Goal: Answer question/provide support: Ask a question

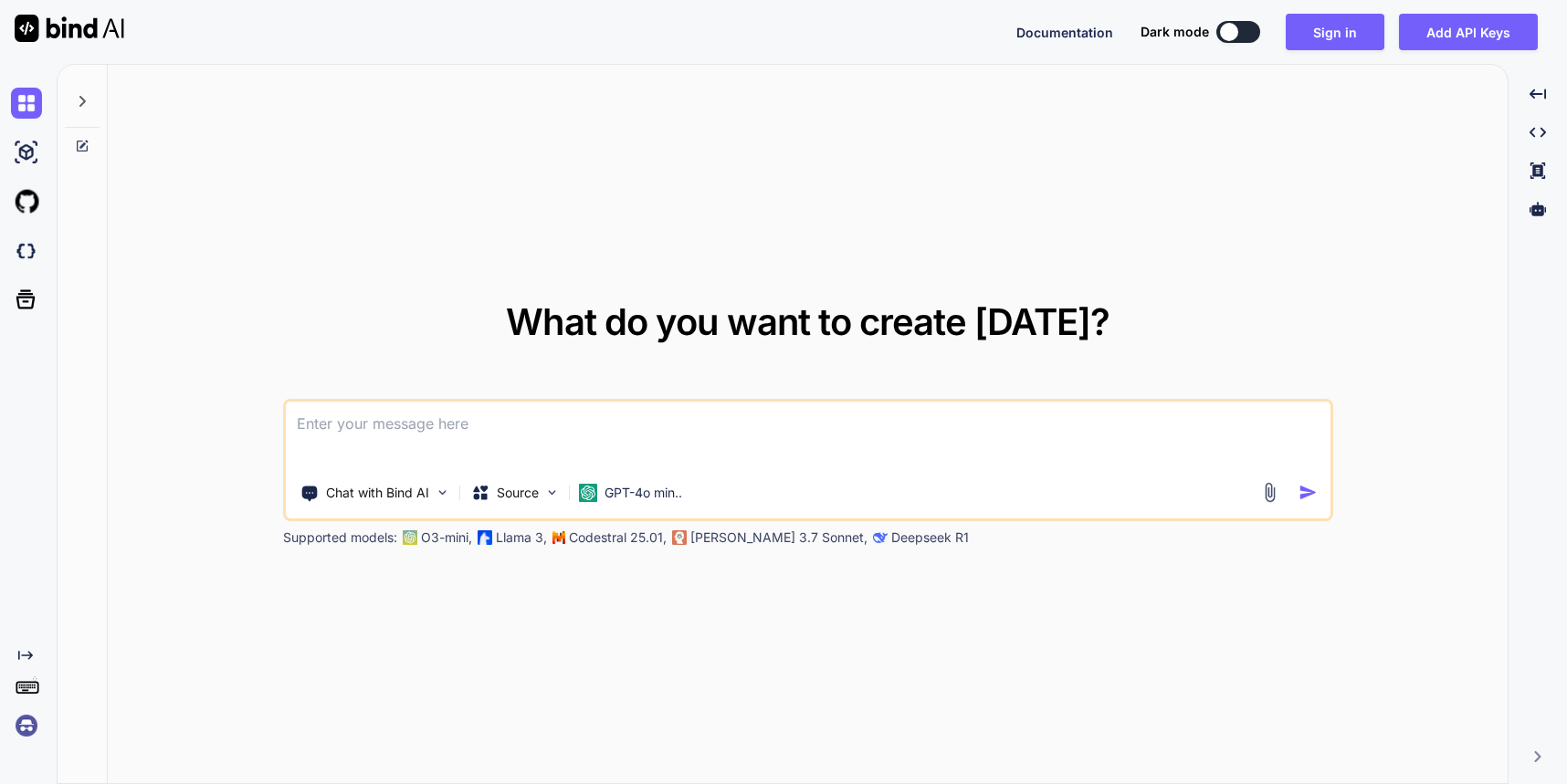
click at [578, 391] on div "What do you want to create [DATE]? Chat with Bind AI Source GPT-4o min.. Suppor…" at bounding box center [807, 426] width 1050 height 243
click at [513, 424] on textarea at bounding box center [807, 435] width 1044 height 67
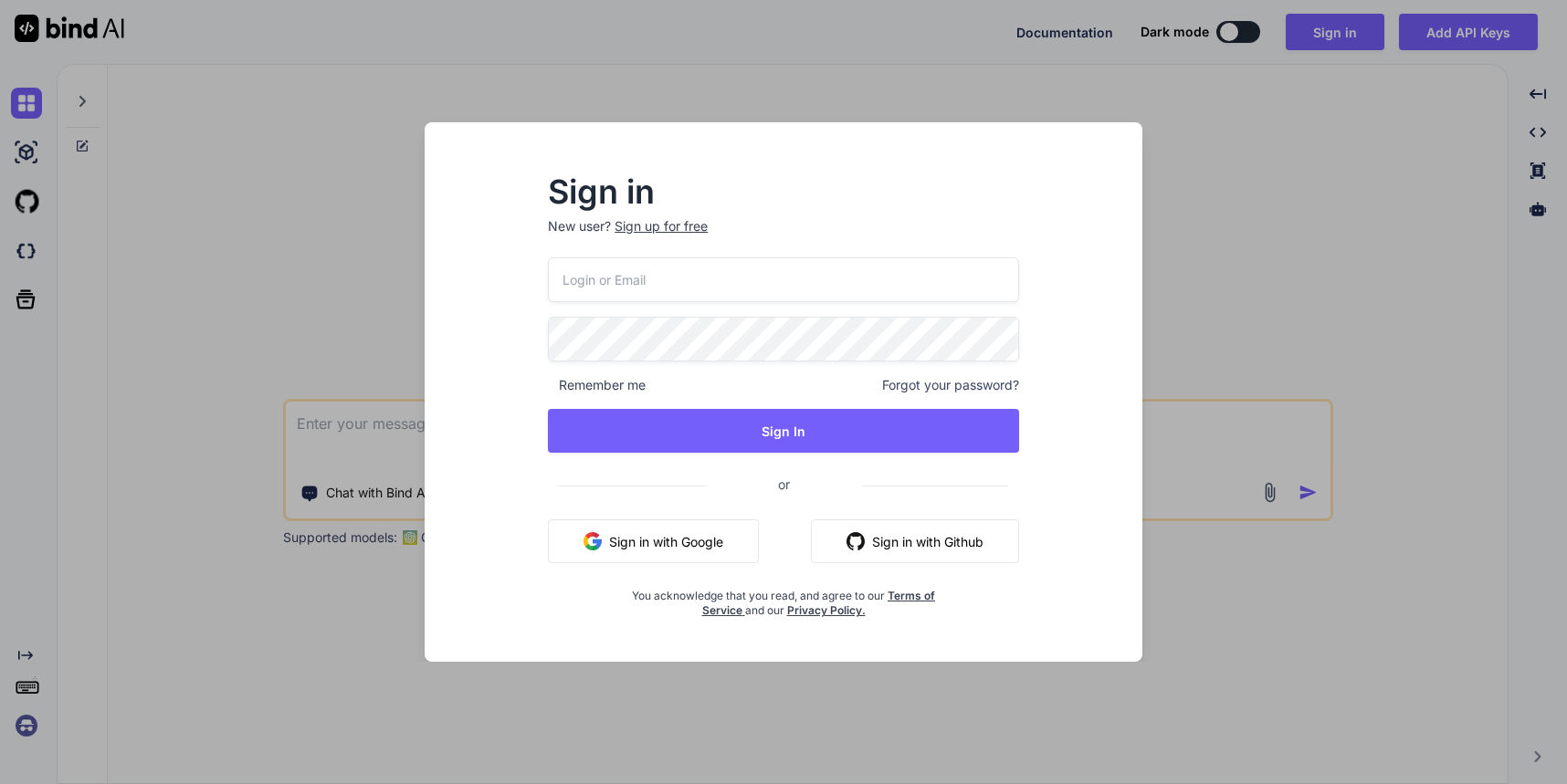
click at [688, 531] on button "Sign in with Google" at bounding box center [654, 541] width 211 height 44
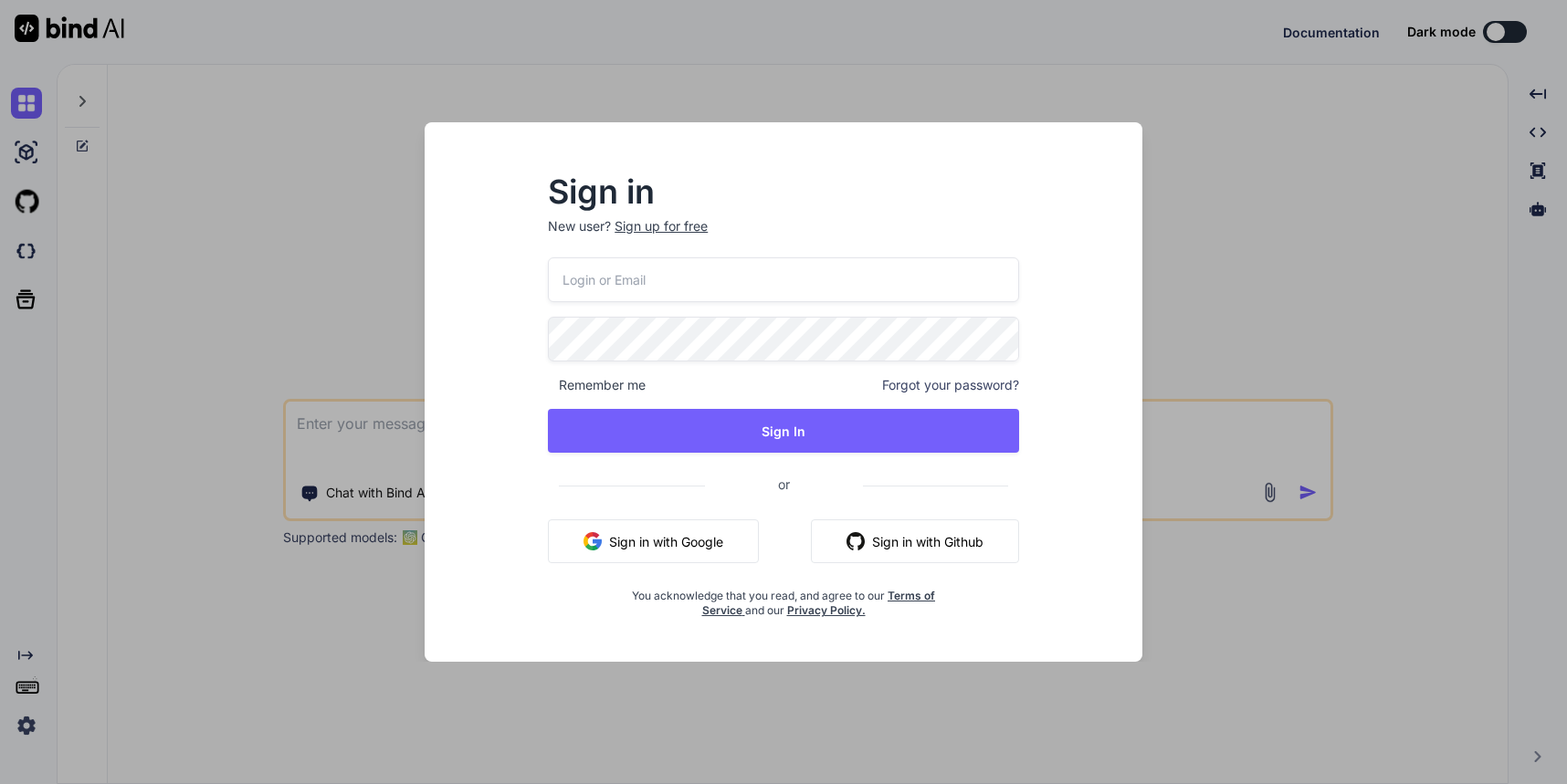
click at [685, 553] on button "Sign in with Google" at bounding box center [654, 541] width 211 height 44
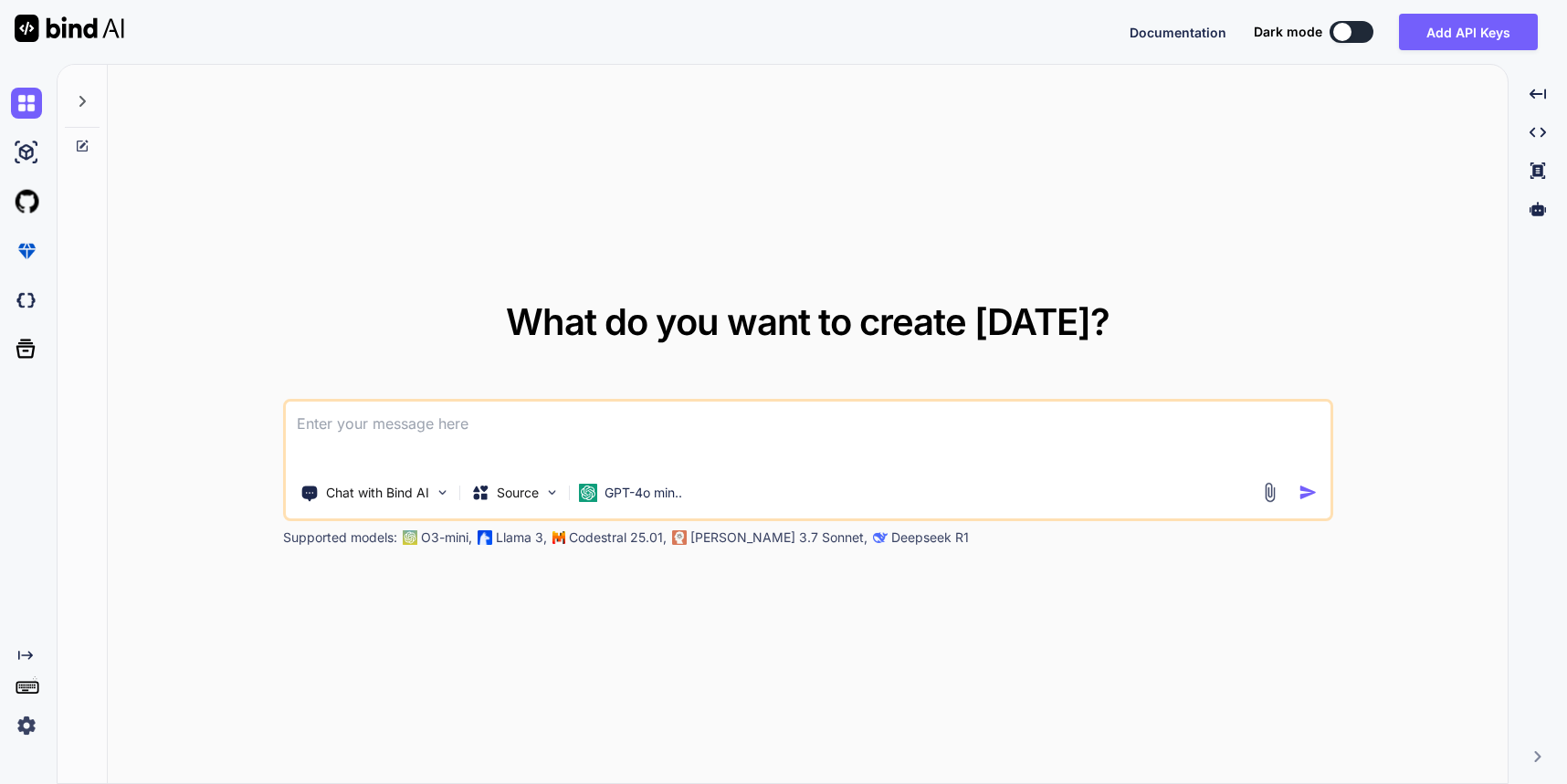
click at [506, 439] on textarea at bounding box center [807, 435] width 1044 height 67
type textarea "i have download my collectionview list in pdf in maui on button click"
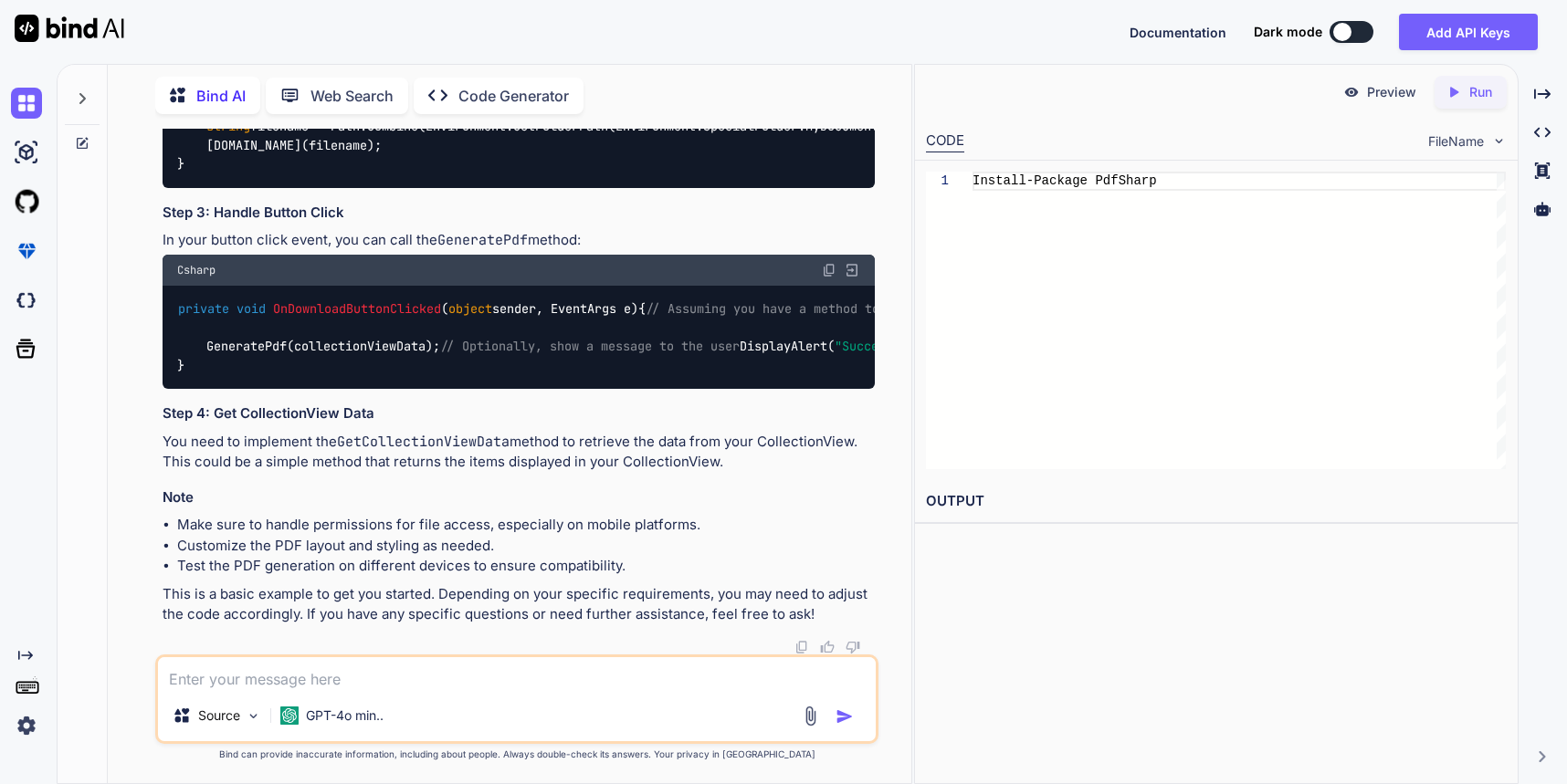
scroll to position [1176, 0]
click at [426, 667] on textarea at bounding box center [517, 673] width 718 height 33
type textarea "can't we do without installing package"
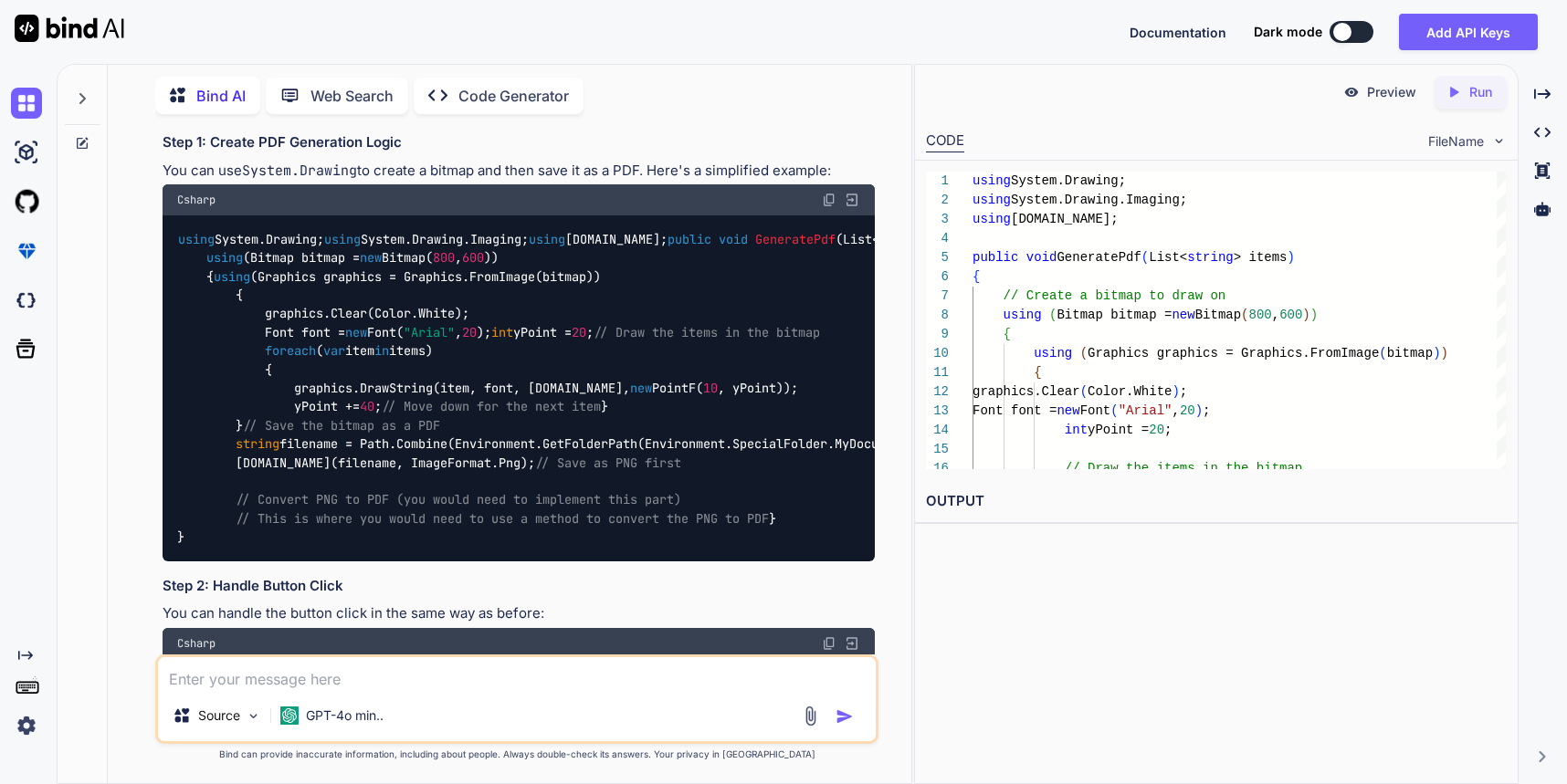
scroll to position [1480, 0]
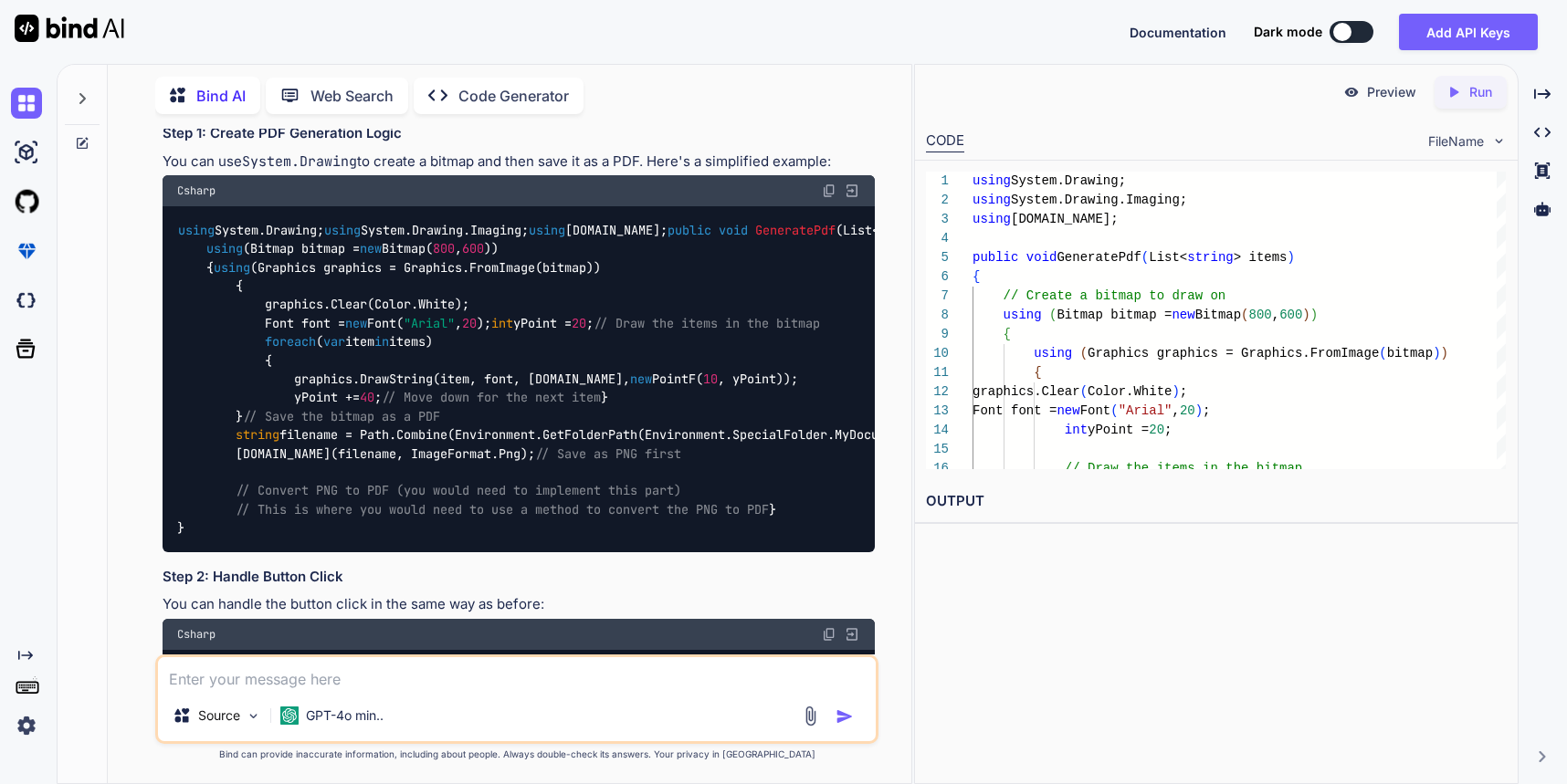
drag, startPoint x: 453, startPoint y: 470, endPoint x: 691, endPoint y: 473, distance: 238.0
click at [694, 82] on p "Yes, you can generate a PDF in .NET MAUI without using an external library, but…" at bounding box center [518, 49] width 712 height 62
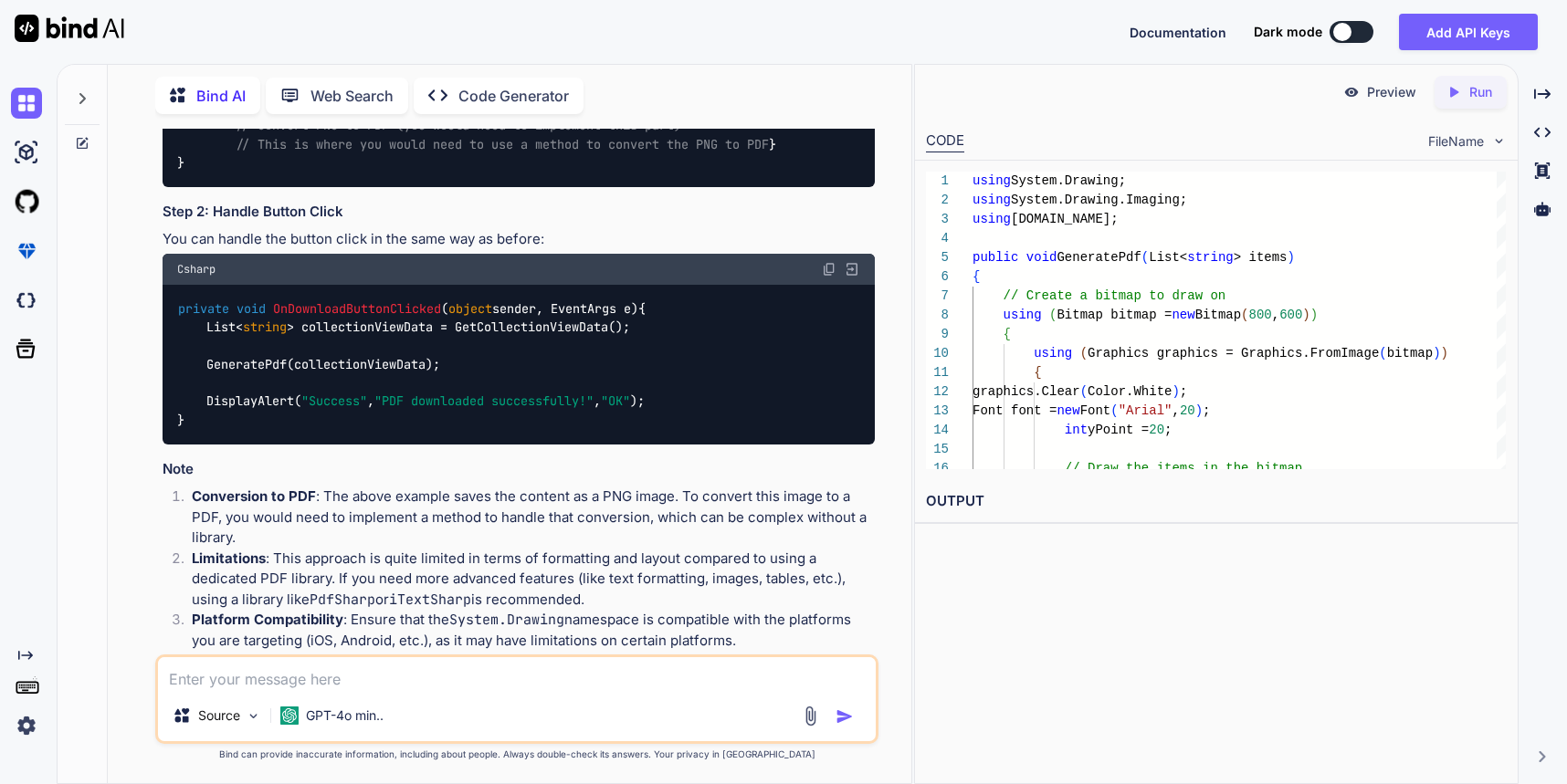
scroll to position [1855, 0]
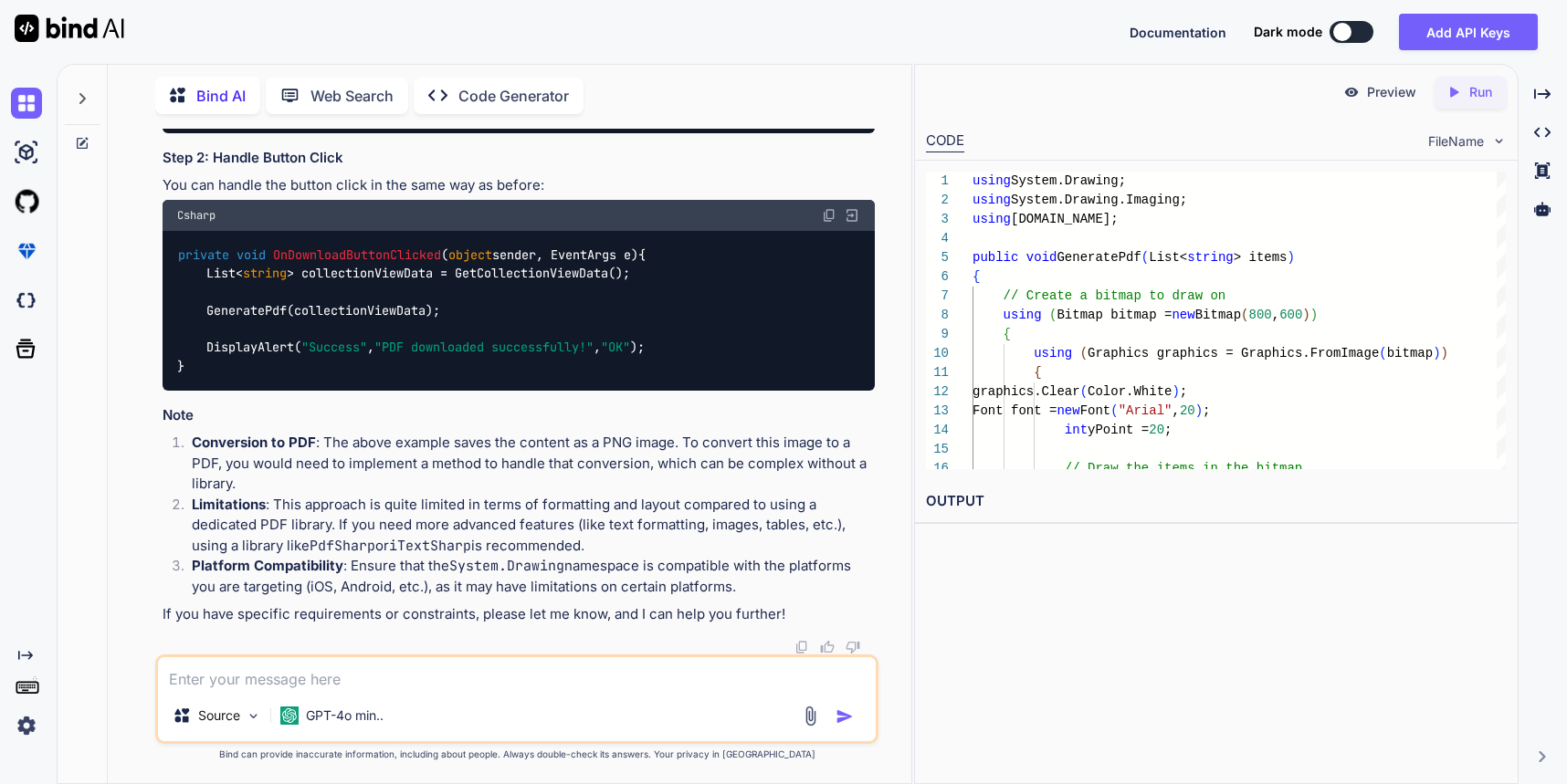
scroll to position [2082, 0]
drag, startPoint x: 176, startPoint y: 144, endPoint x: 212, endPoint y: 629, distance: 486.3
copy code "public void GeneratePdf ( List< string > items ) { // Create a bitmap to draw o…"
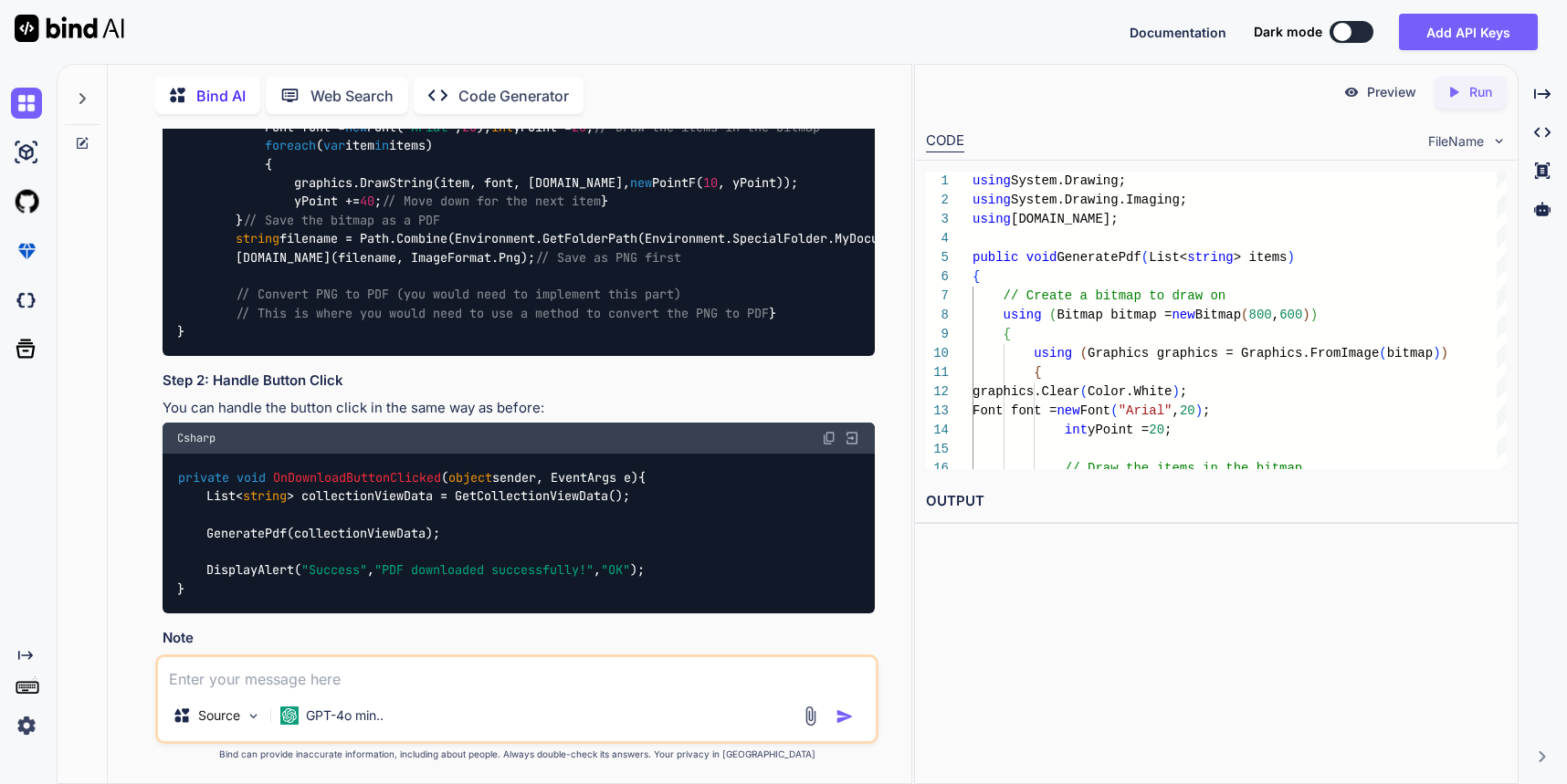
scroll to position [1677, 0]
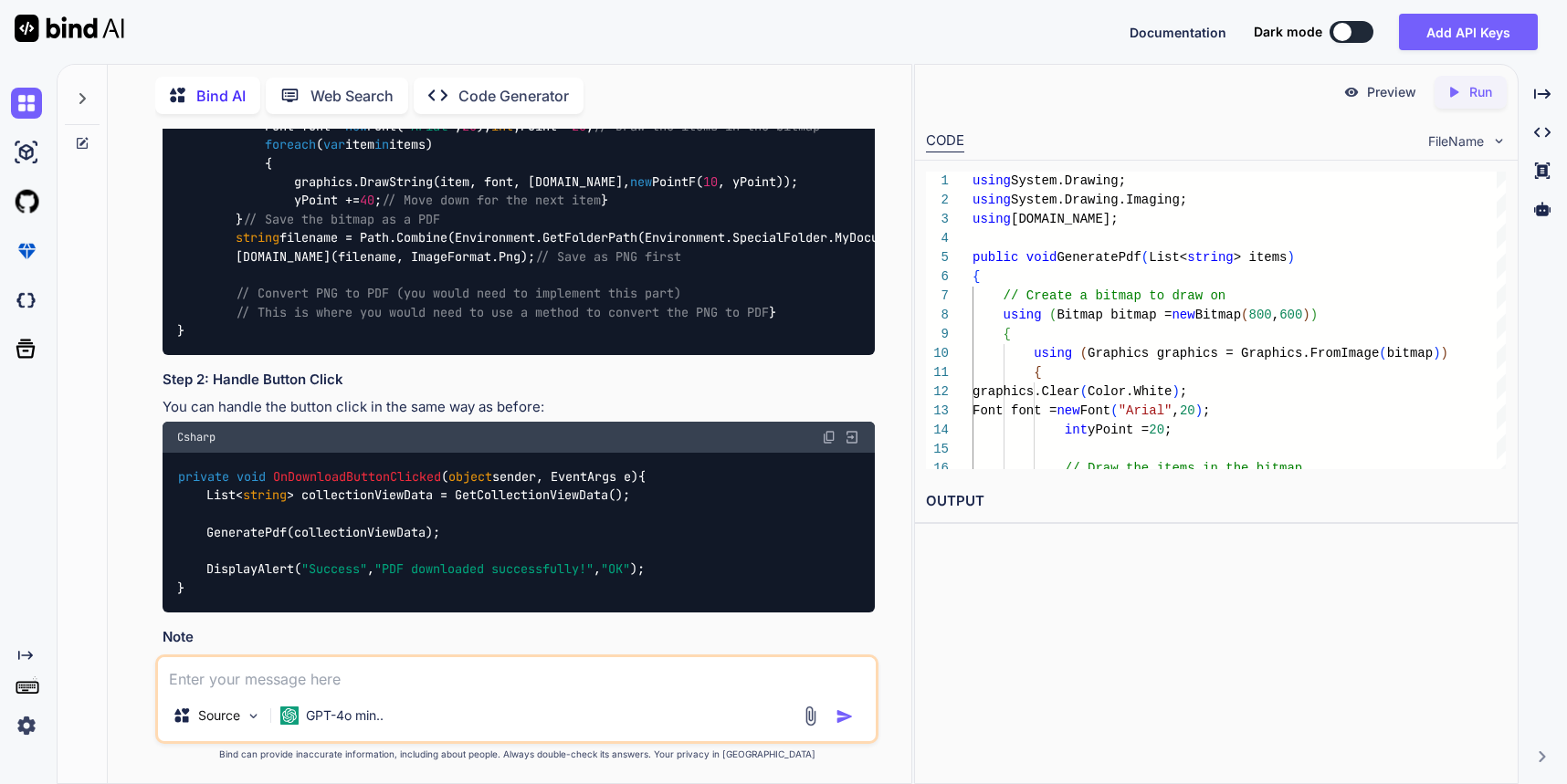
drag, startPoint x: 309, startPoint y: 513, endPoint x: 171, endPoint y: 478, distance: 142.4
click at [171, 355] on div "using System.Drawing; using System.Drawing.Imaging; using [DOMAIN_NAME]; public…" at bounding box center [518, 182] width 712 height 346
copy code "using System.Drawing; using System.Drawing.Imaging; using [DOMAIN_NAME];"
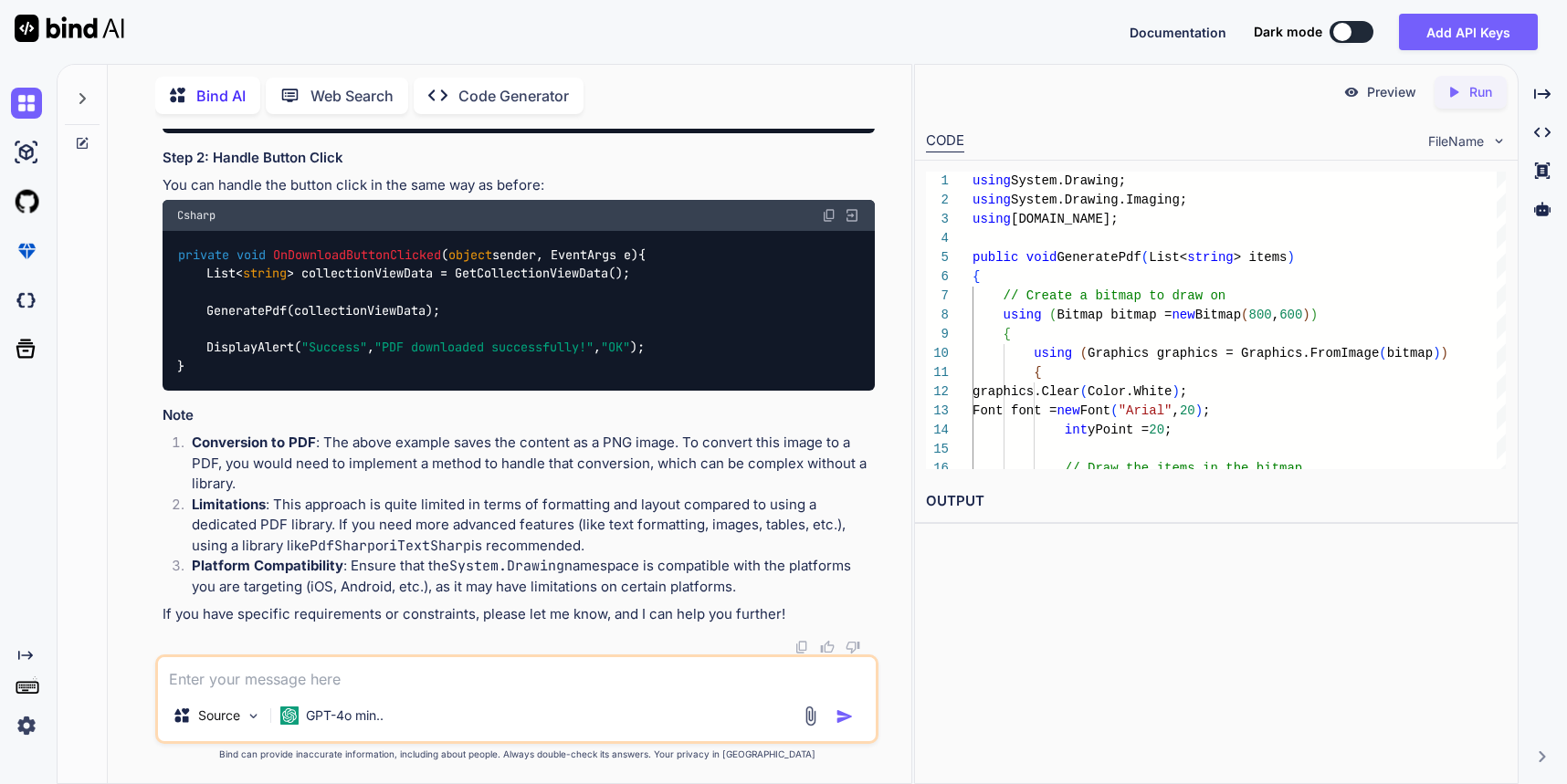
scroll to position [1978, 0]
copy code "Graphics"
click at [423, 684] on textarea at bounding box center [517, 673] width 718 height 33
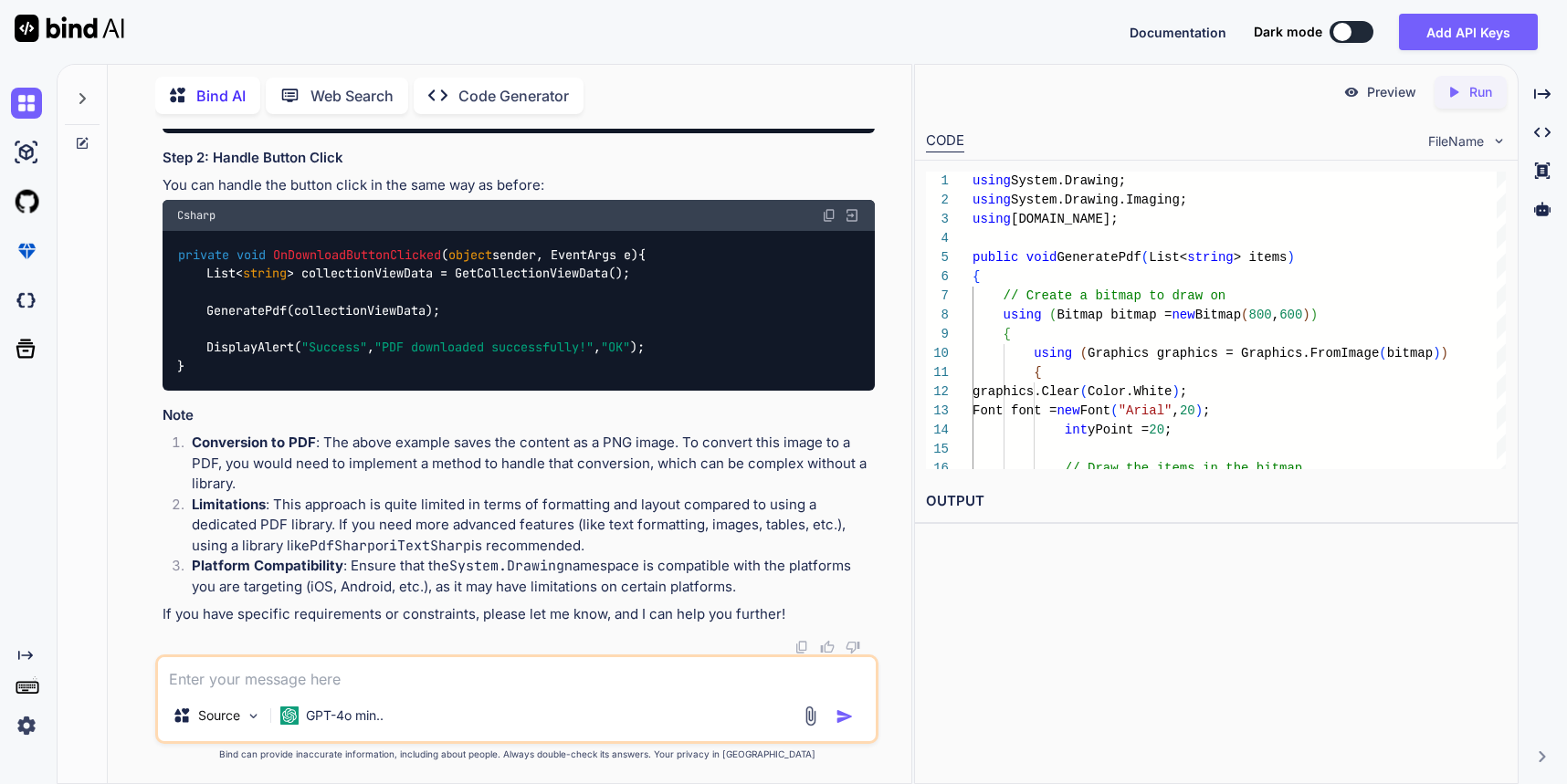
drag, startPoint x: 209, startPoint y: 308, endPoint x: 281, endPoint y: 564, distance: 265.9
copy code "using (Bitmap bitmap = new Bitmap( 800 , 600 )) { using (Graphics graphics = Gr…"
click at [359, 679] on textarea at bounding box center [517, 673] width 718 height 33
paste textarea "using (Bitmap bitmap = new Bitmap(800, 600)) { using (Graphics graphics = Graph…"
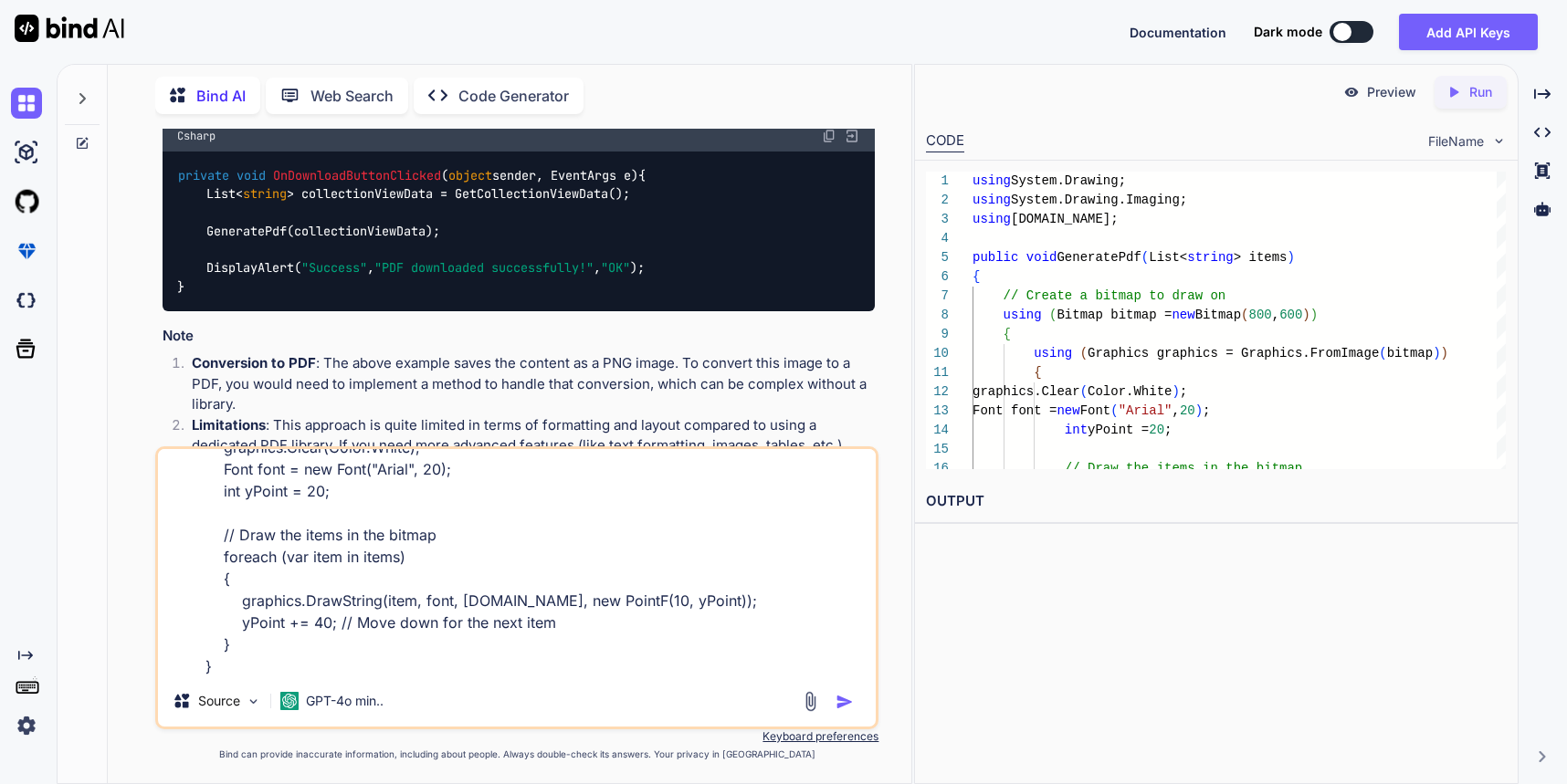
scroll to position [155, 0]
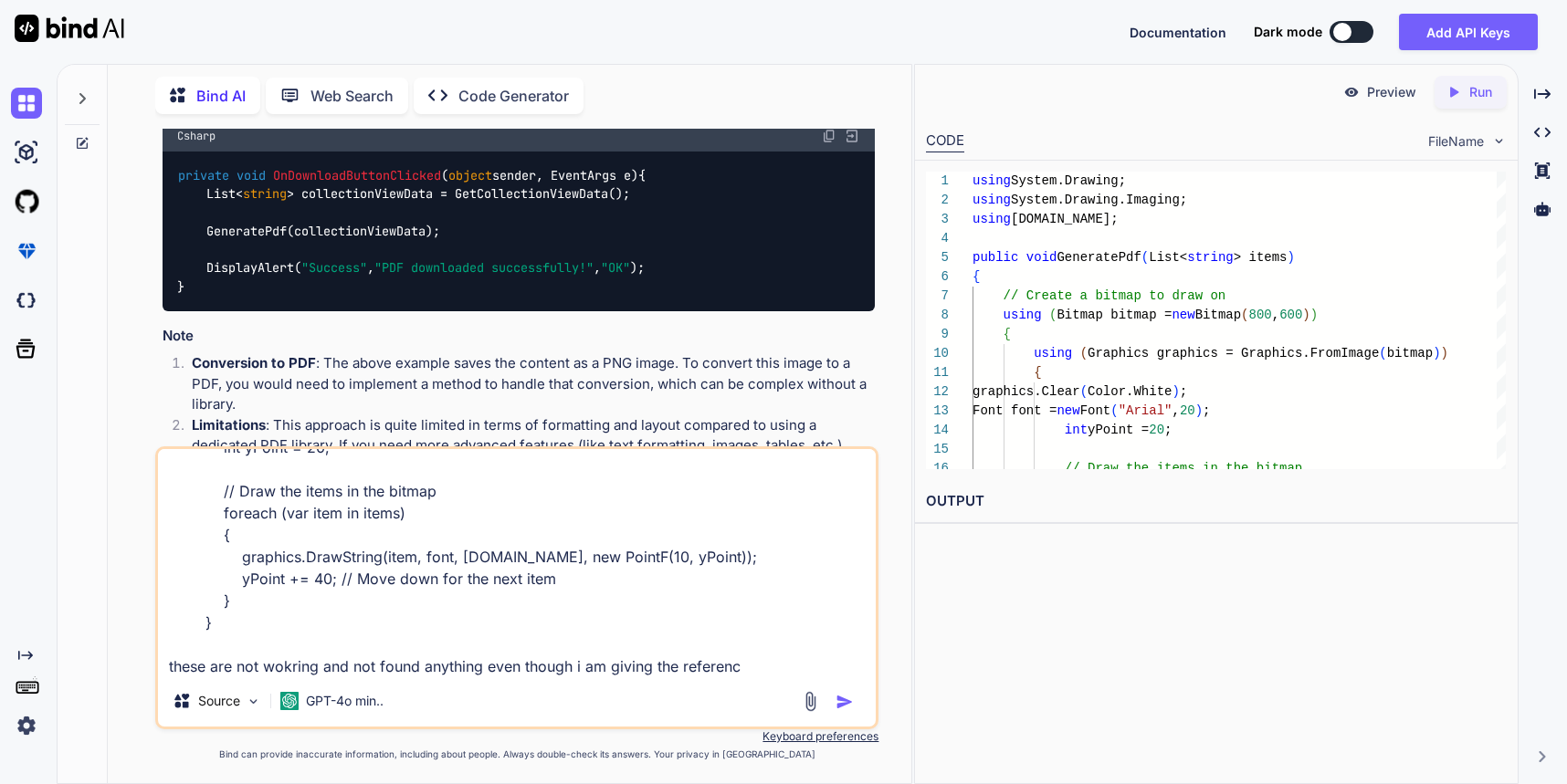
type textarea "using (Bitmap bitmap = new Bitmap(800, 600)) { using (Graphics graphics = Graph…"
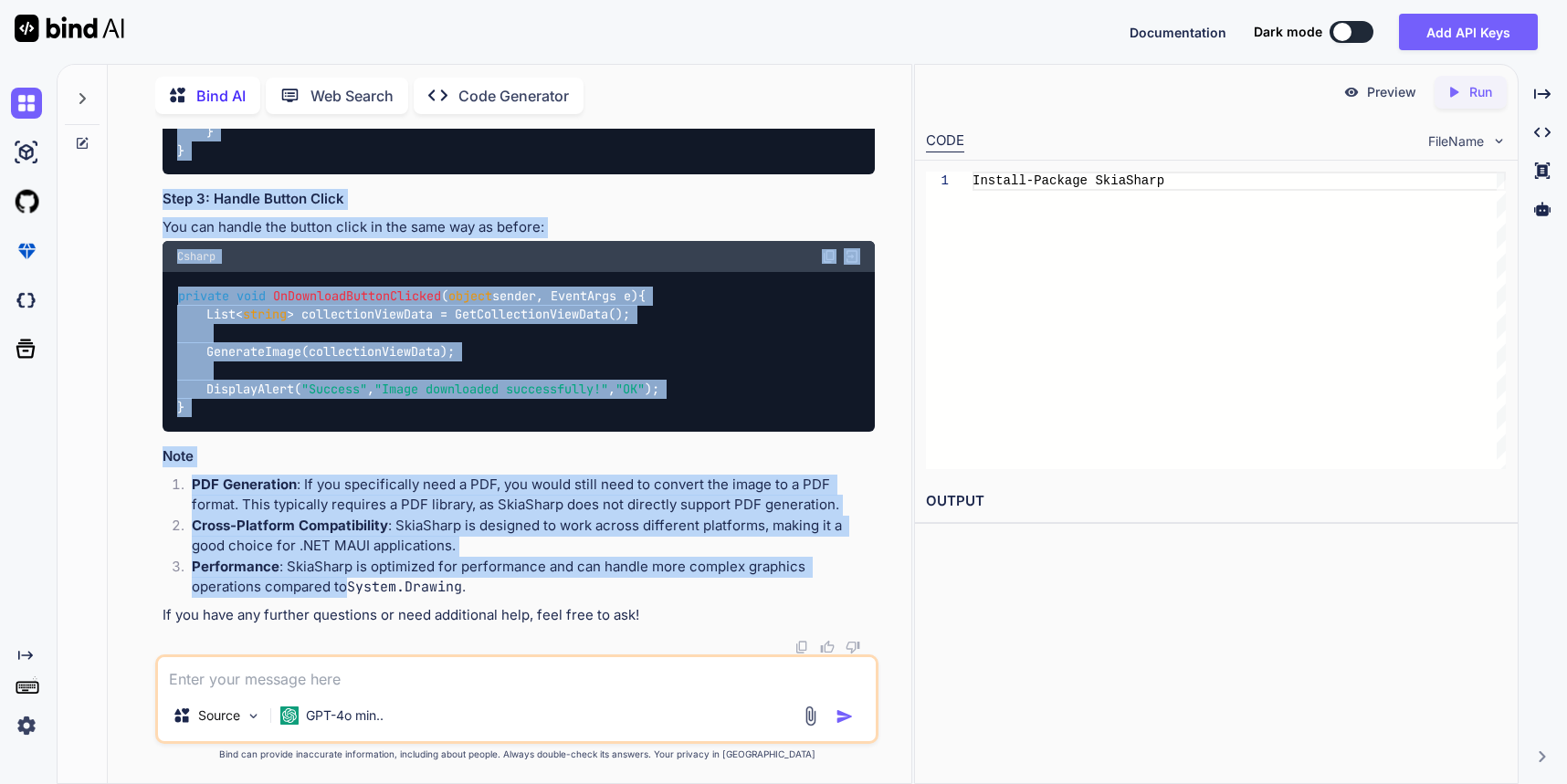
scroll to position [4541, 0]
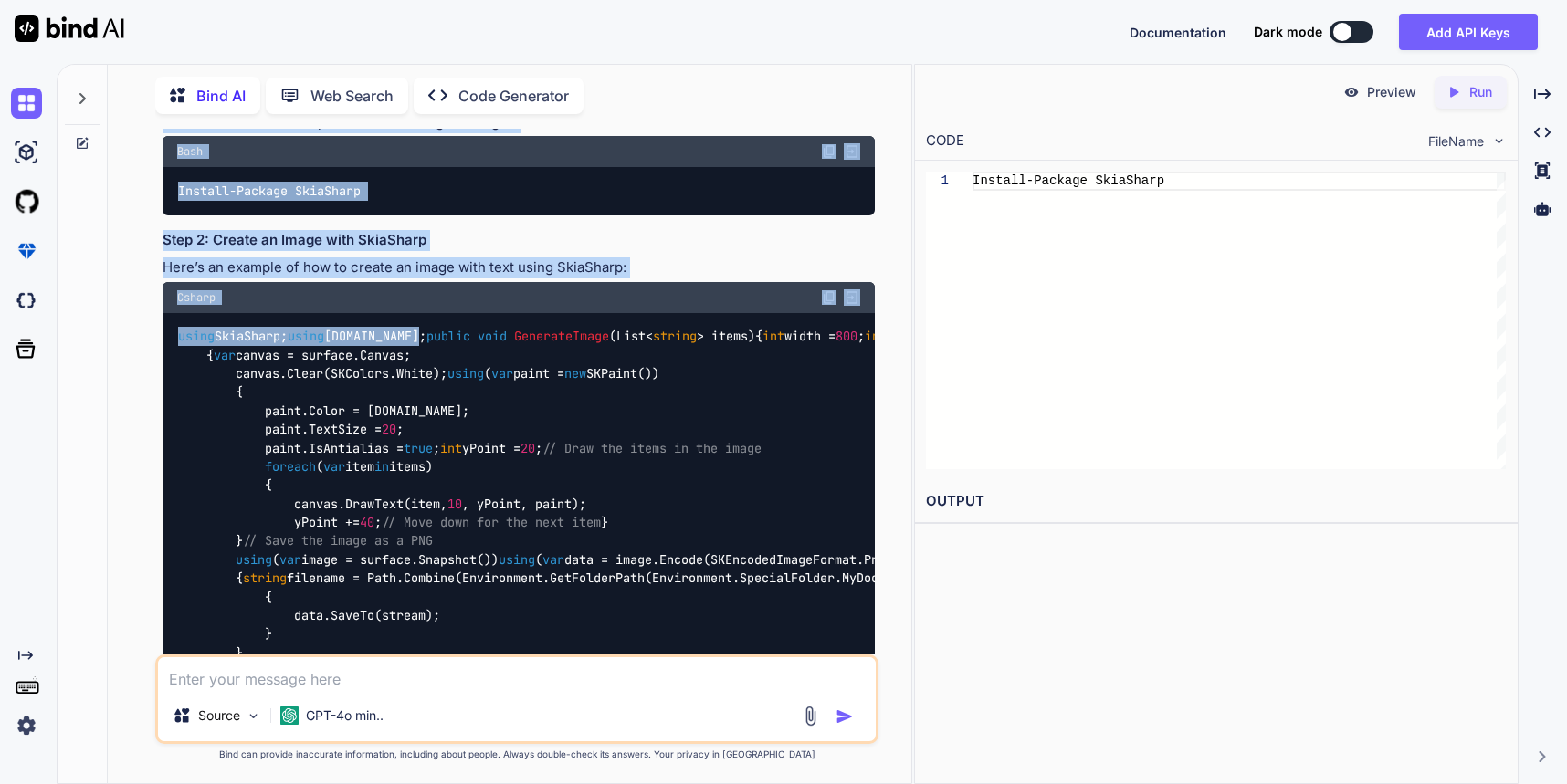
drag, startPoint x: 180, startPoint y: 266, endPoint x: 316, endPoint y: 590, distance: 351.4
click at [325, 600] on div "Bind AI It looks like you're trying to use the System.Drawing namespace to crea…" at bounding box center [518, 511] width 712 height 1364
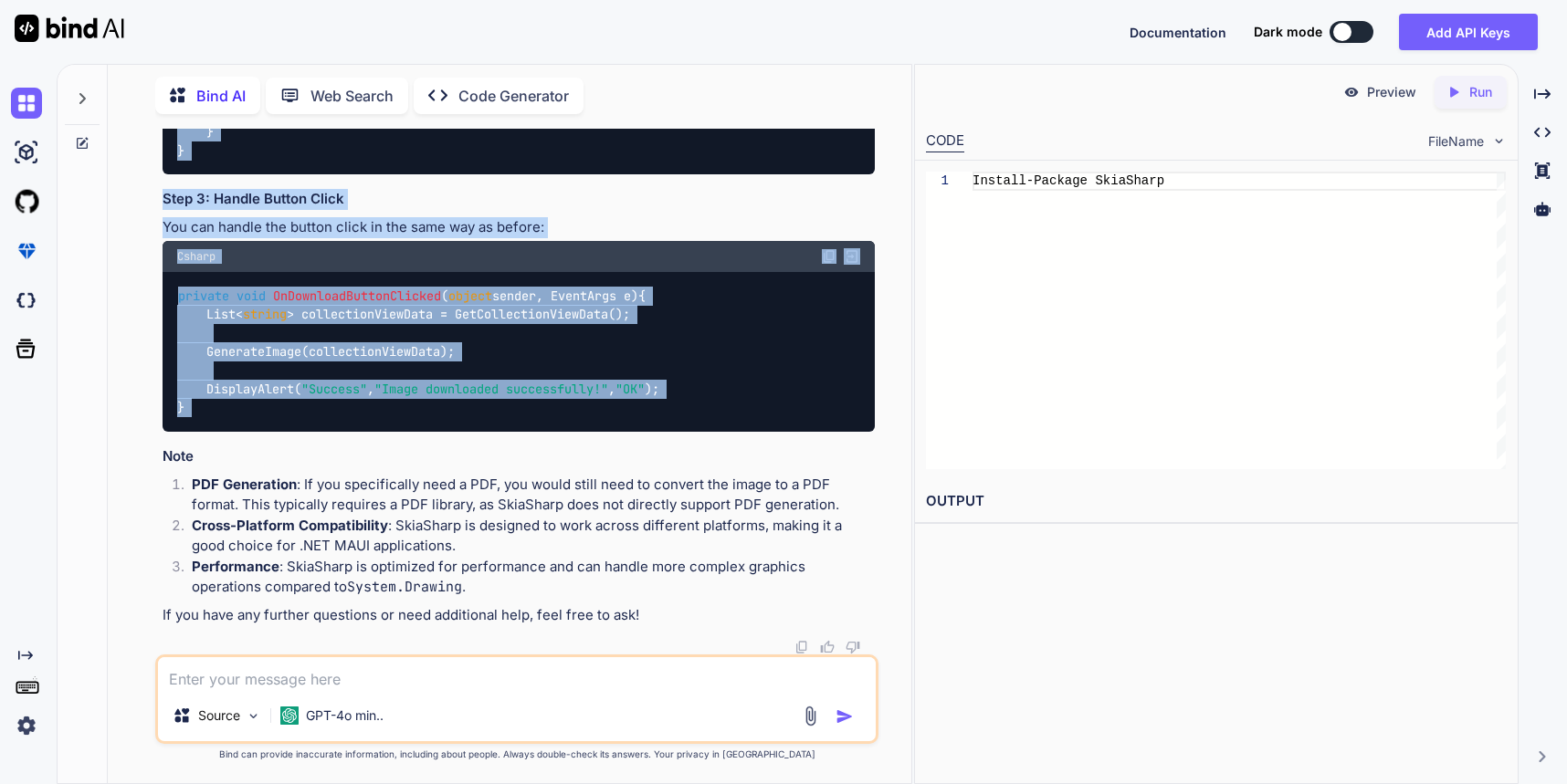
scroll to position [4376, 0]
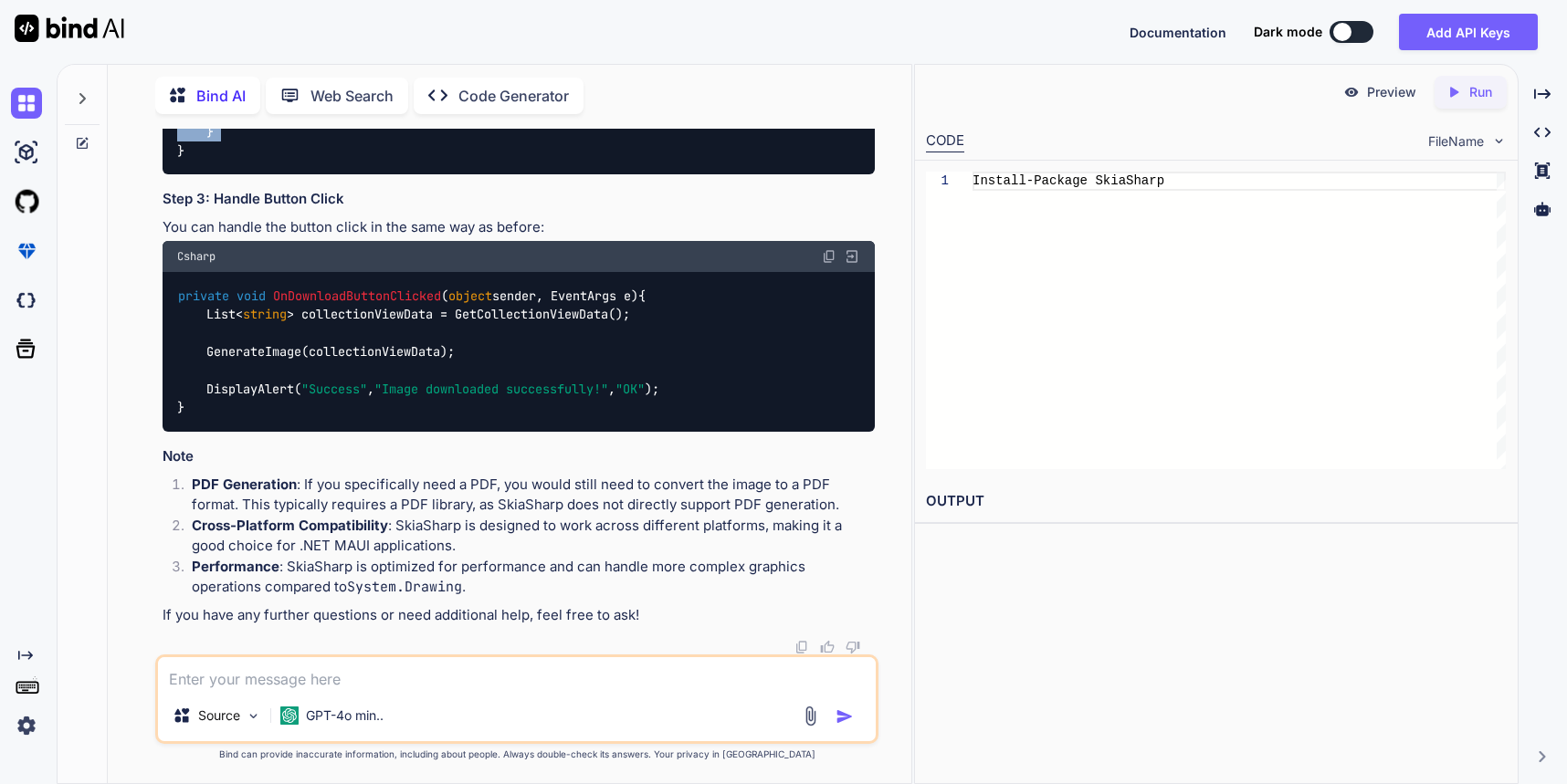
drag, startPoint x: 191, startPoint y: 253, endPoint x: 313, endPoint y: 299, distance: 130.4
copy code "public void GenerateImage ( List< string > items ) { int width = 800 ; int heig…"
click at [337, 677] on textarea at bounding box center [517, 673] width 718 height 33
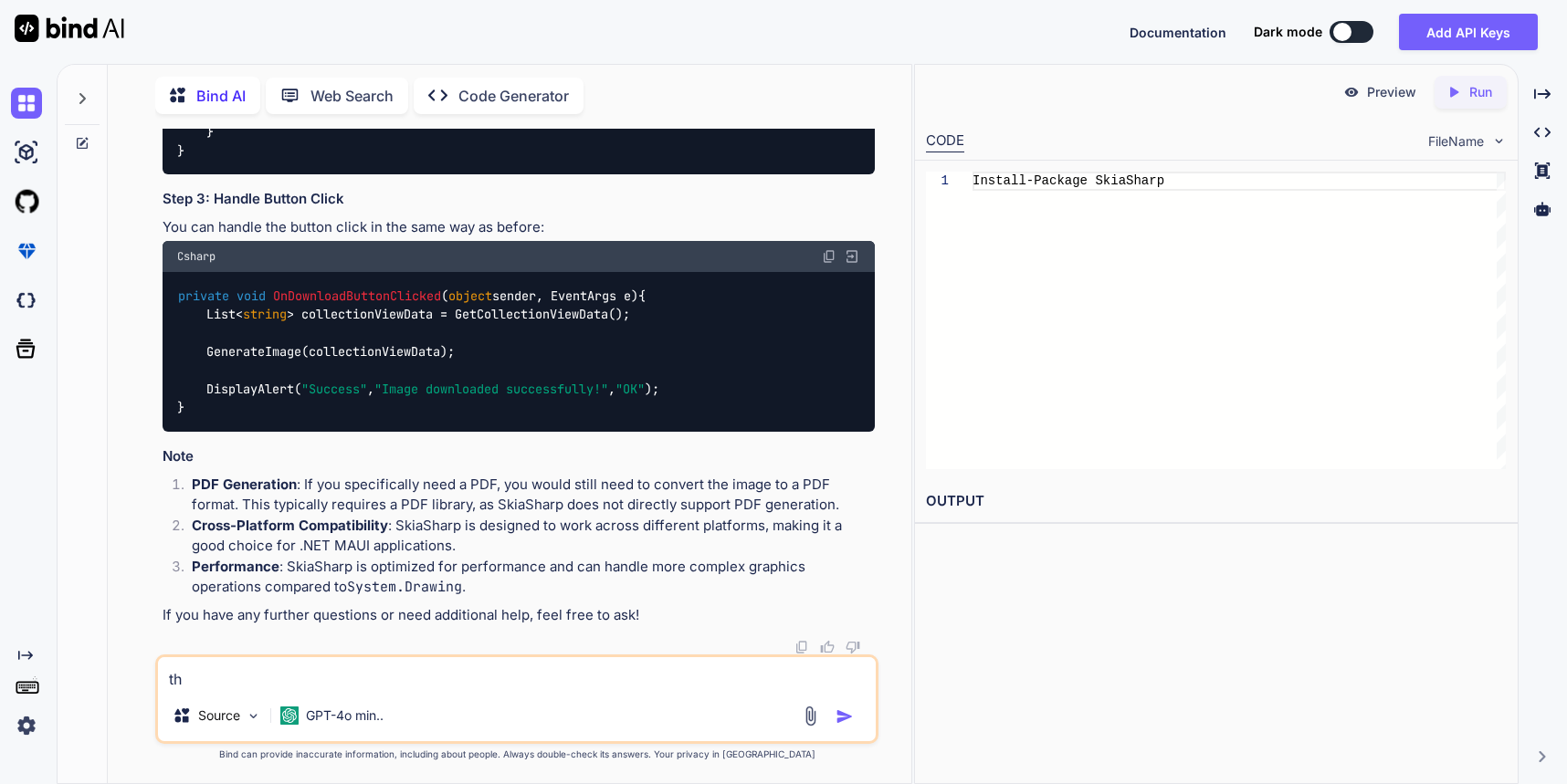
type textarea "t"
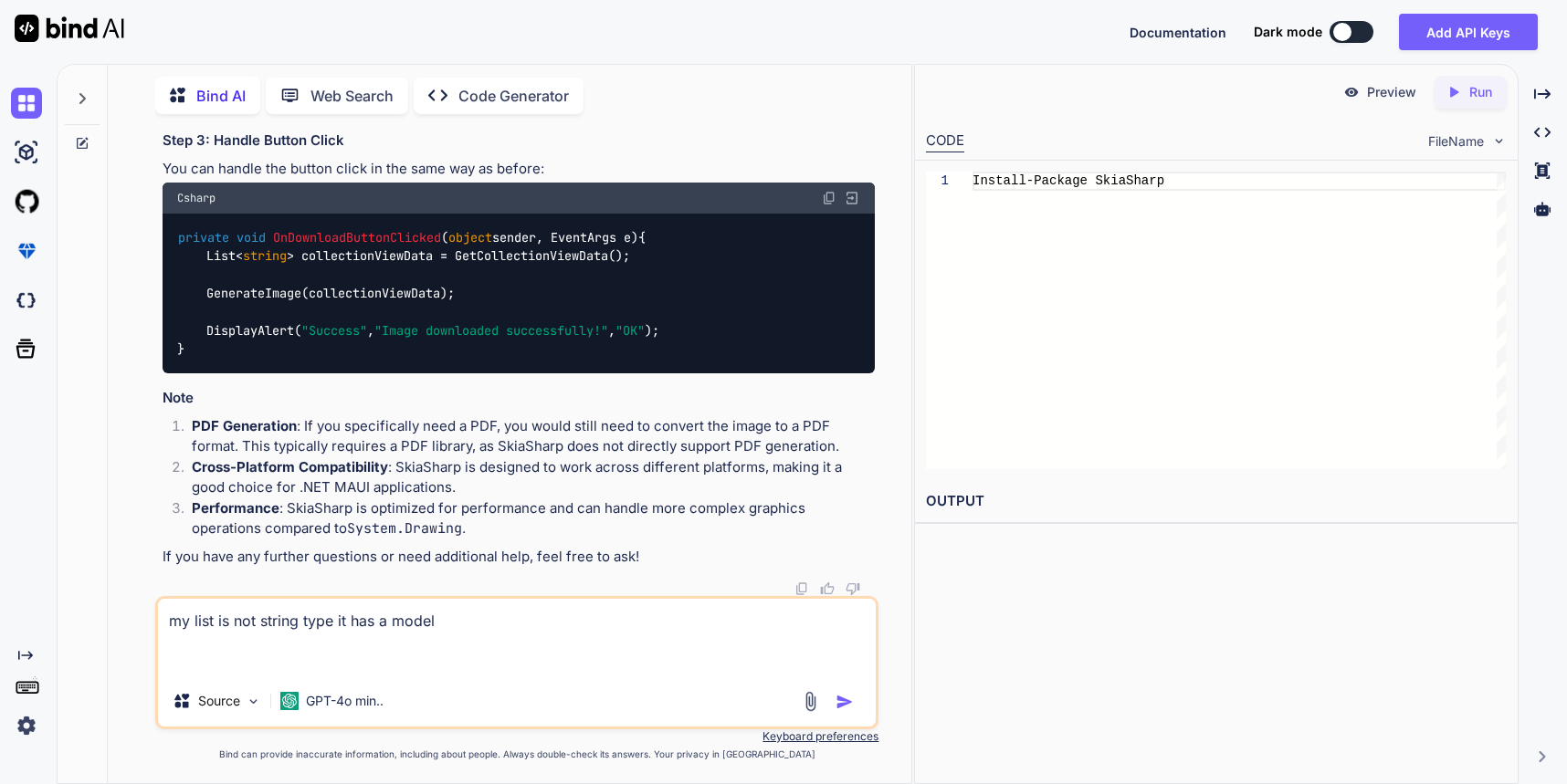
paste textarea "public class ItemManagementModel { public string ItemName { get; set; } public …"
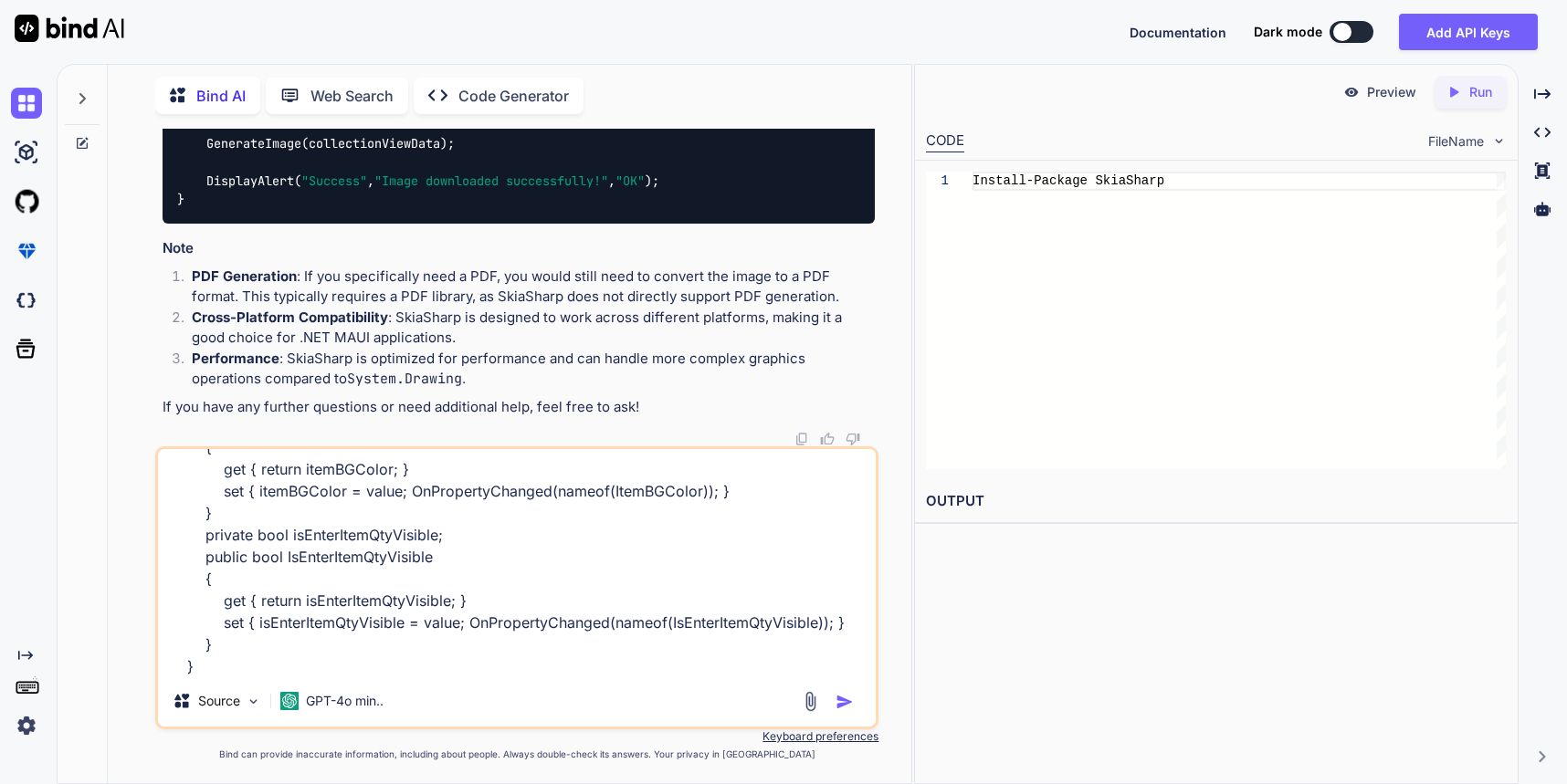
scroll to position [330, 0]
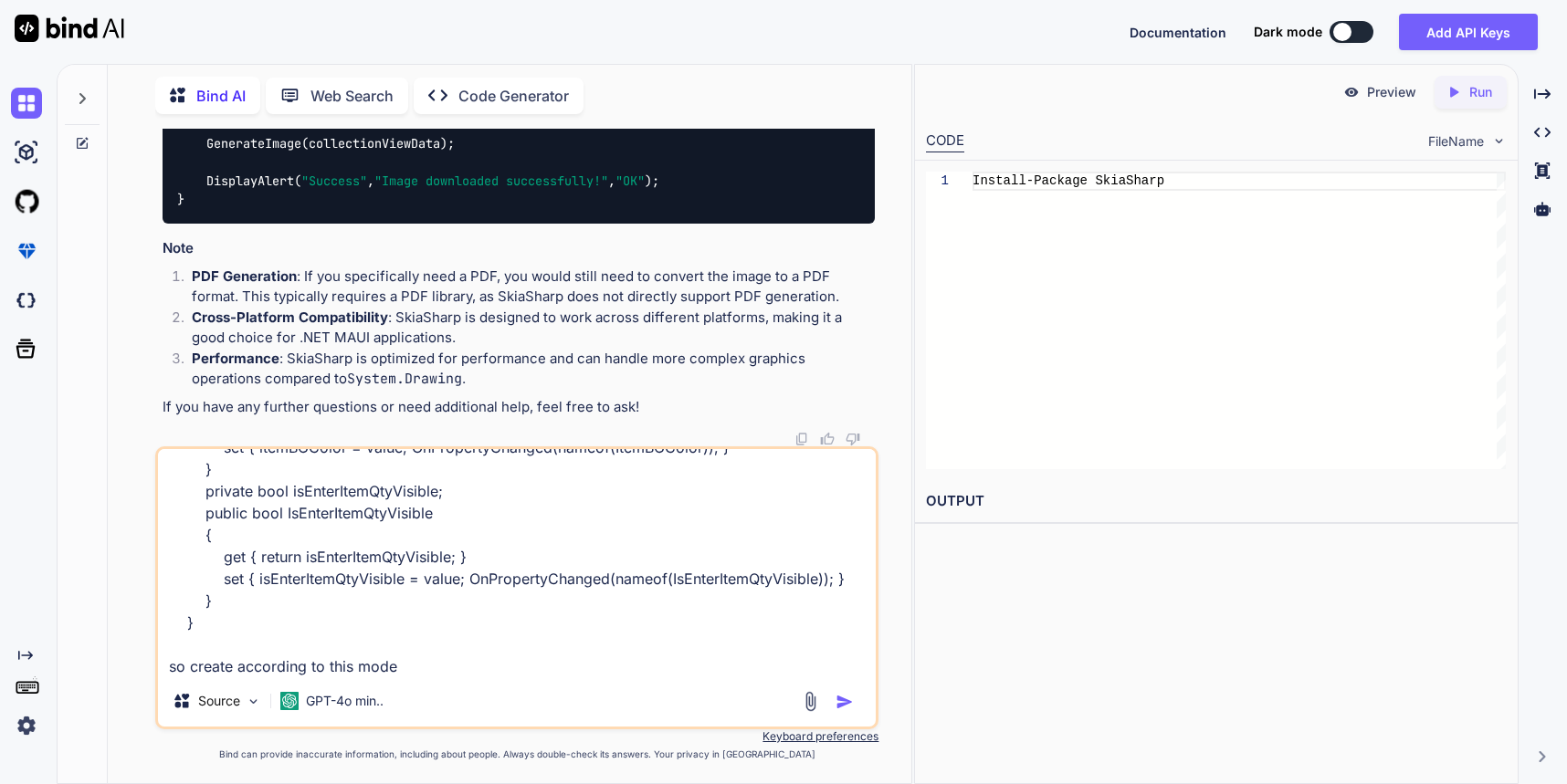
type textarea "my list is not string type it has a model public class ItemManagementModel { pu…"
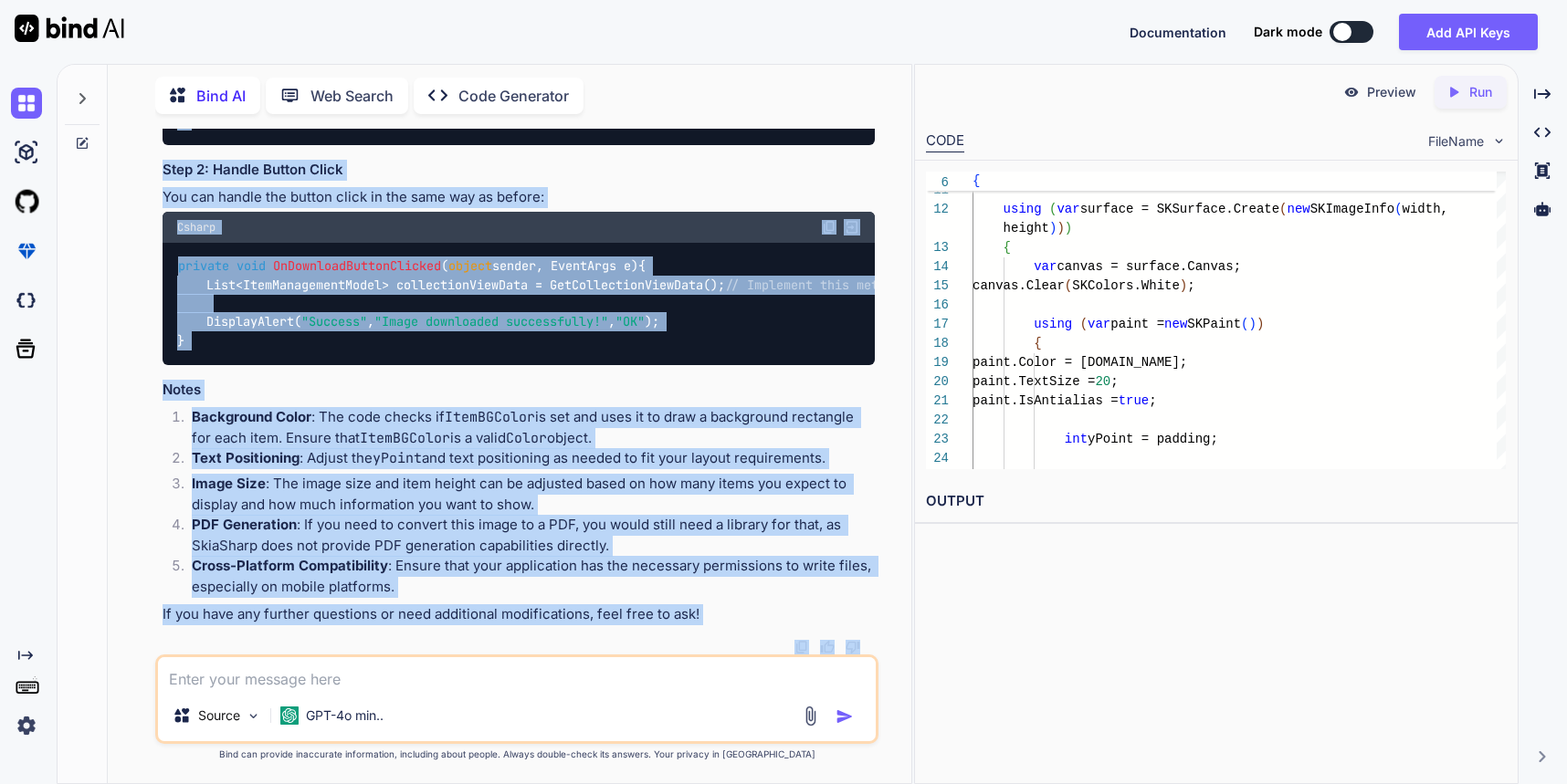
scroll to position [6346, 0]
drag, startPoint x: 175, startPoint y: 172, endPoint x: 277, endPoint y: 362, distance: 215.6
copy code "public void GenerateImage ( List<ItemManagementModel> items ) { int width = 800…"
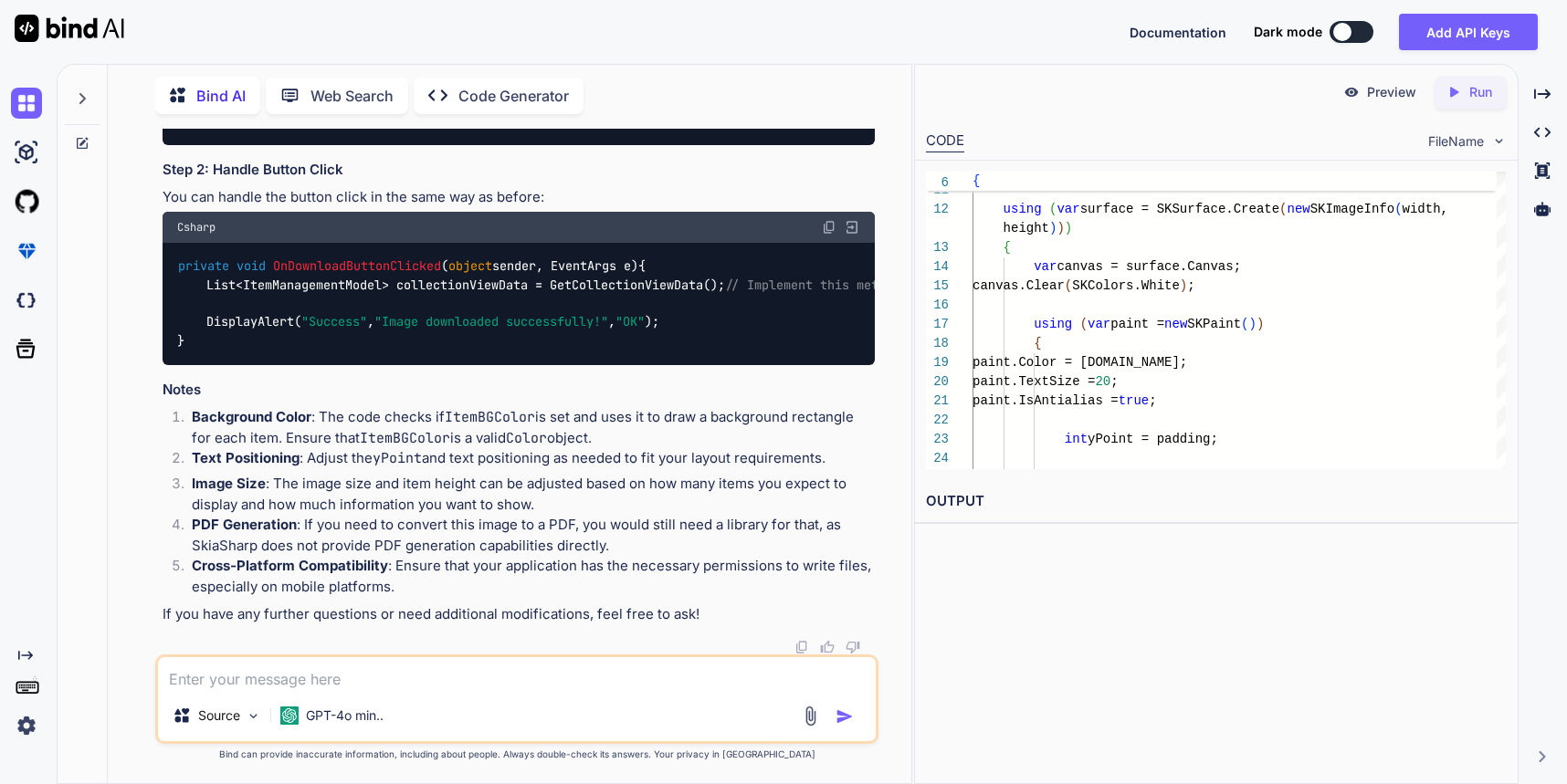
click at [418, 671] on textarea at bounding box center [517, 673] width 718 height 33
copy span "Name"
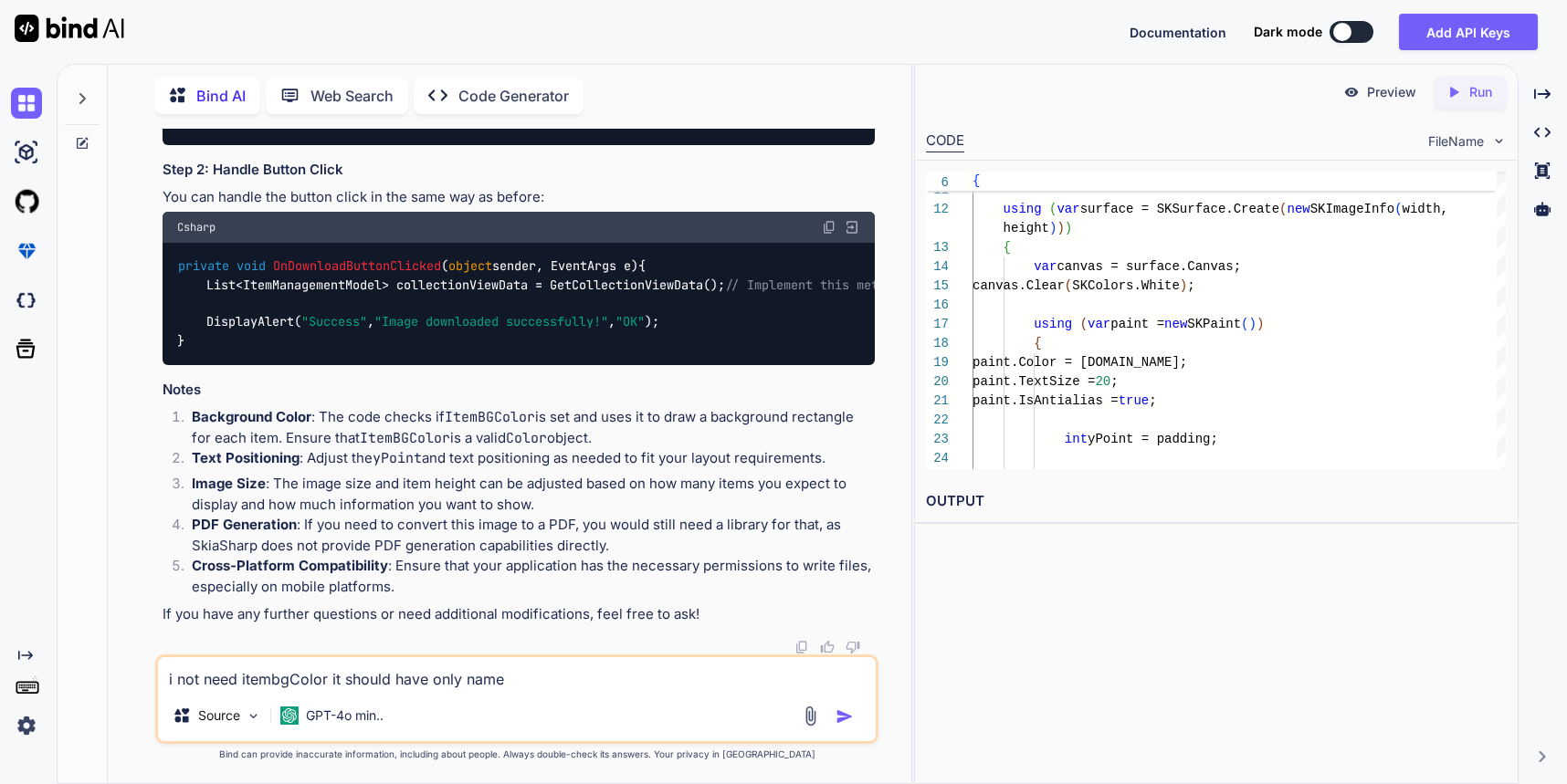
click at [475, 679] on textarea "i not need itembgColor it should have only name" at bounding box center [517, 673] width 718 height 33
drag, startPoint x: 507, startPoint y: 682, endPoint x: 465, endPoint y: 679, distance: 42.1
click at [465, 679] on textarea "i not need itembgColor it should have only name" at bounding box center [517, 673] width 718 height 33
paste textarea "N"
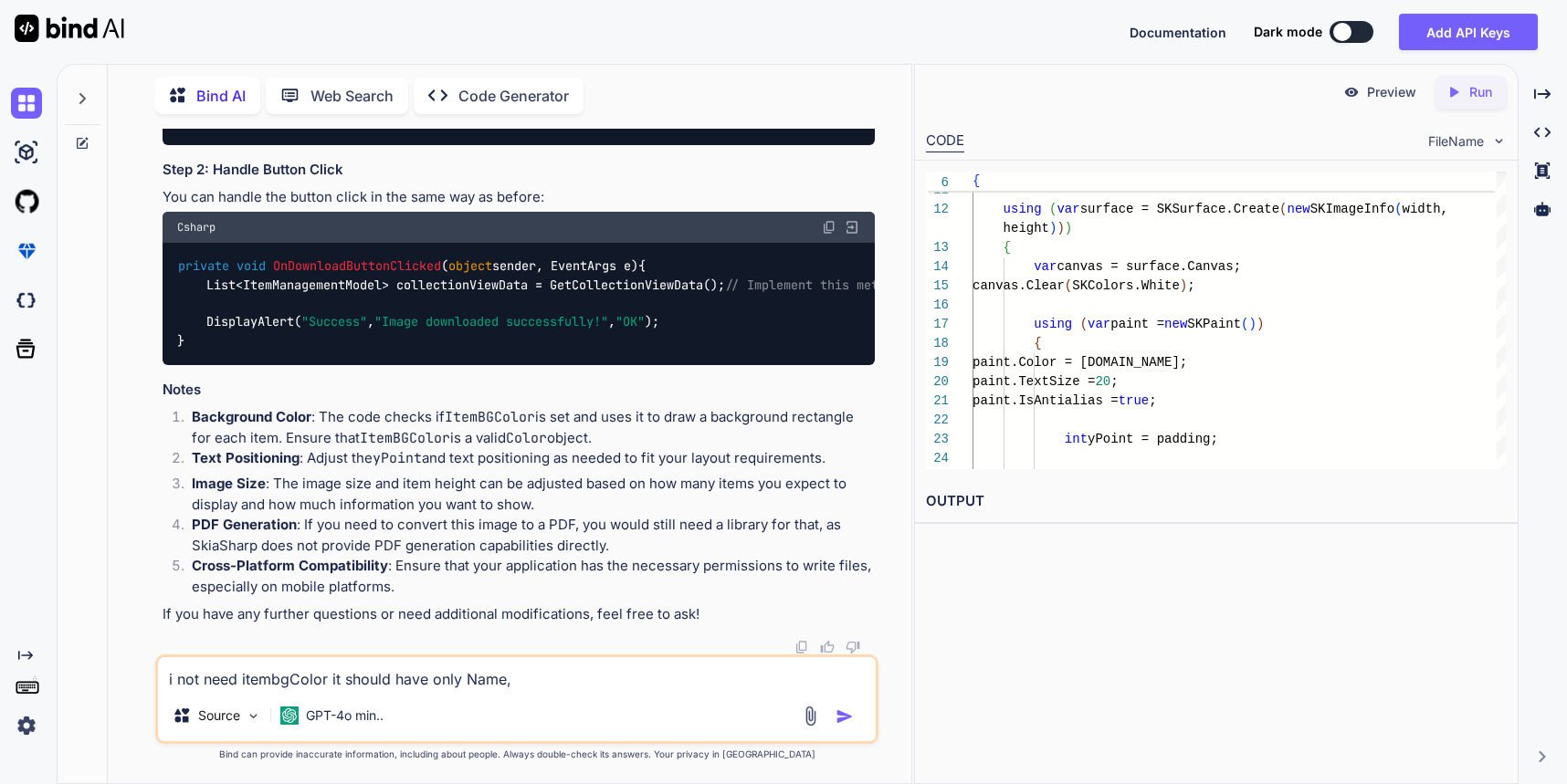
copy span "Price"
click at [572, 675] on textarea "i not need itembgColor it should have only Name," at bounding box center [517, 673] width 718 height 33
paste textarea "Price"
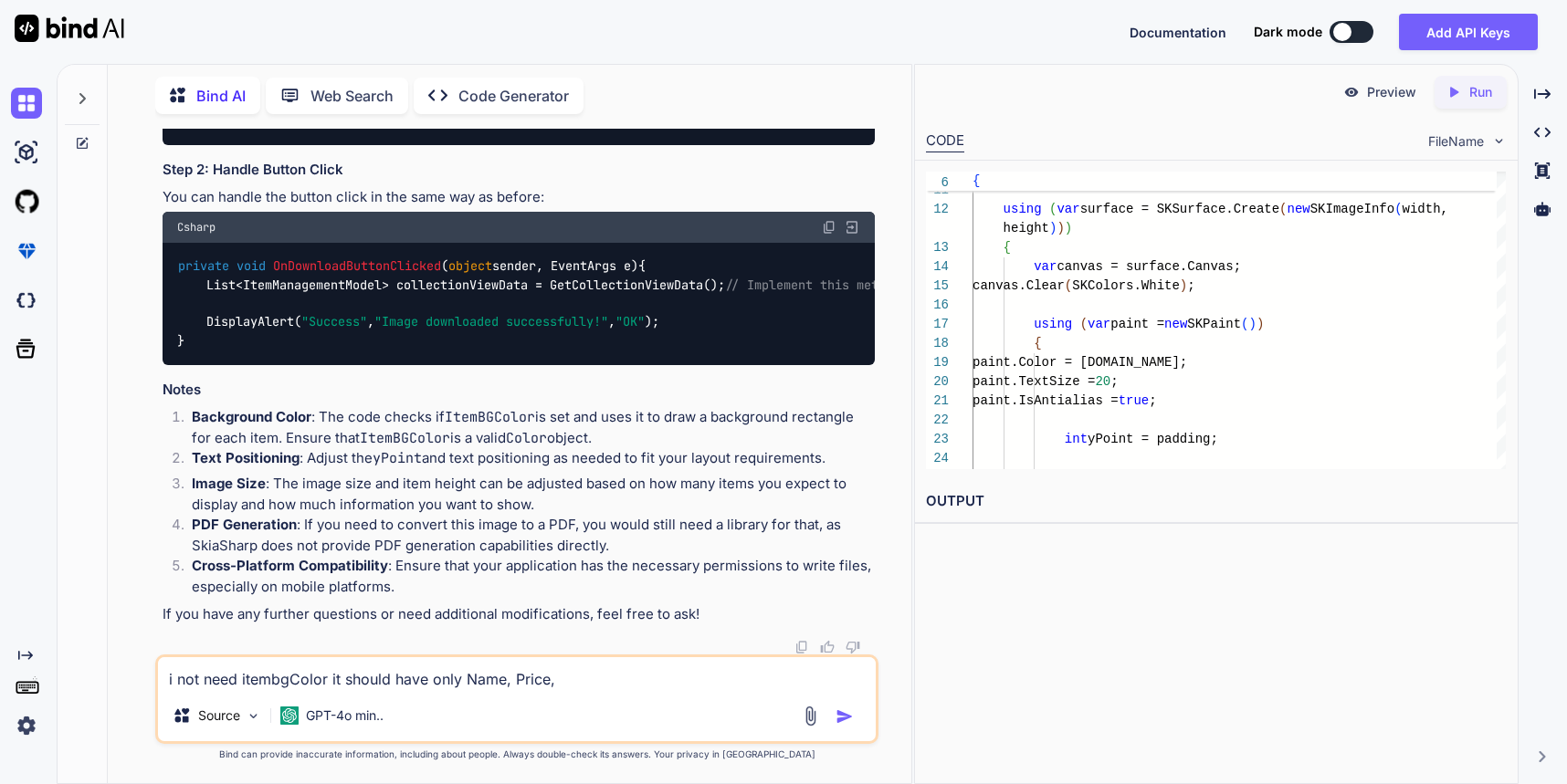
copy span "Vendor"
click at [576, 678] on textarea "i not need itembgColor it should have only Name, Price," at bounding box center [517, 673] width 718 height 33
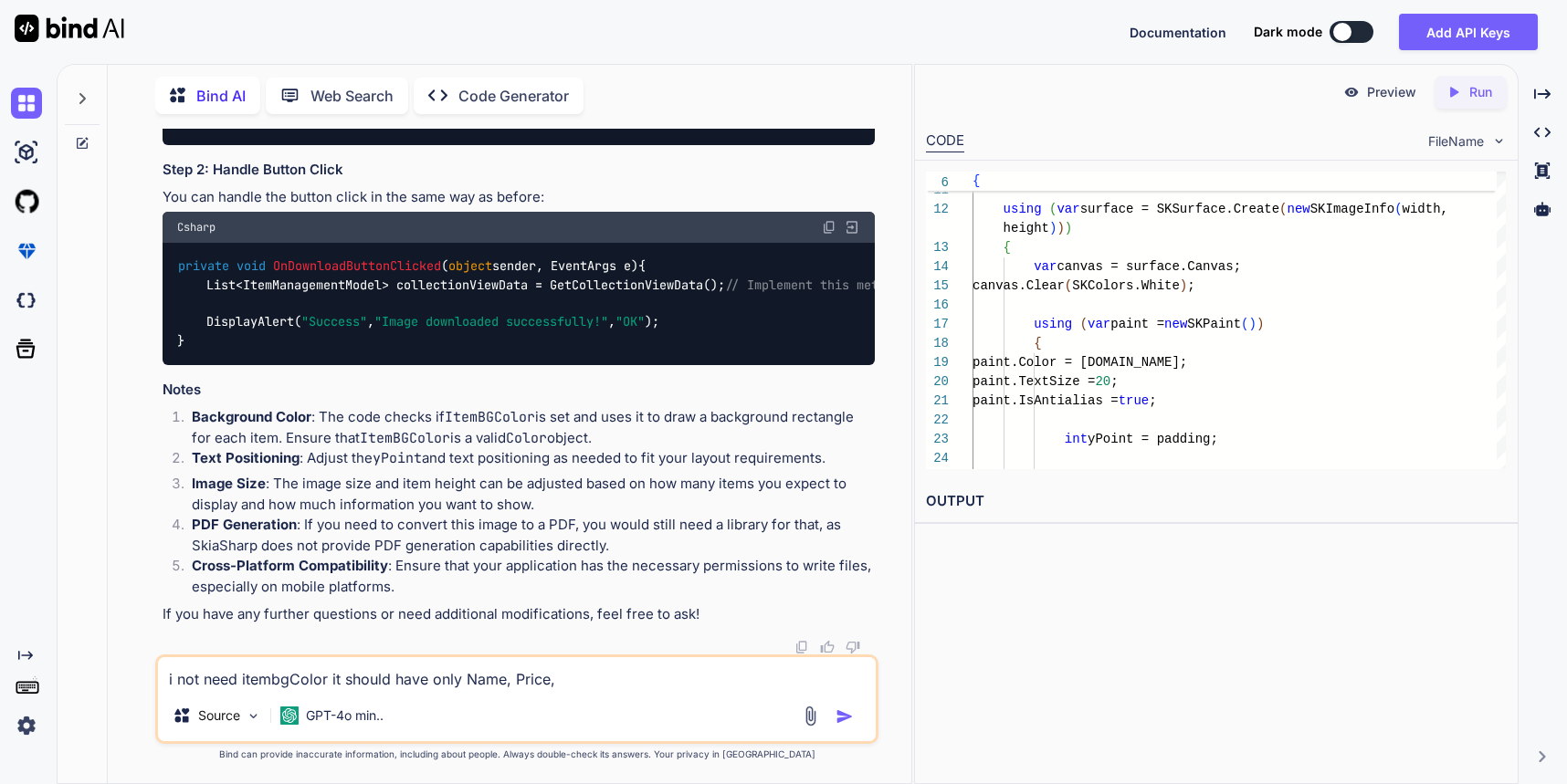
paste textarea "Vendor"
copy span "Brand"
click at [634, 676] on textarea "i not need itembgColor it should have only Name, Price, Vendor," at bounding box center [517, 673] width 718 height 33
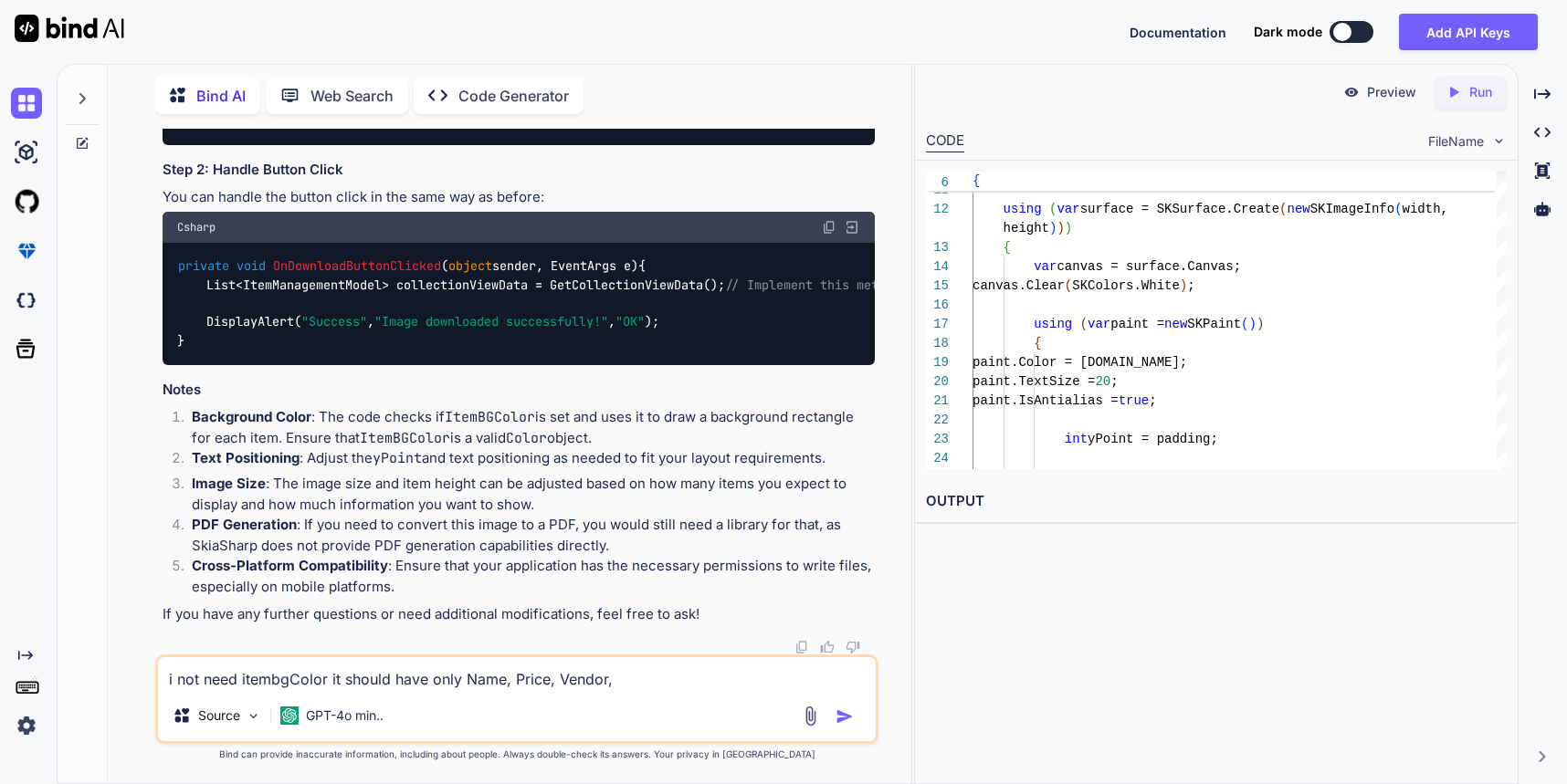
paste textarea "Brand"
type textarea "i not need itembgColor it should have only Name, Price, Vendor, Brand"
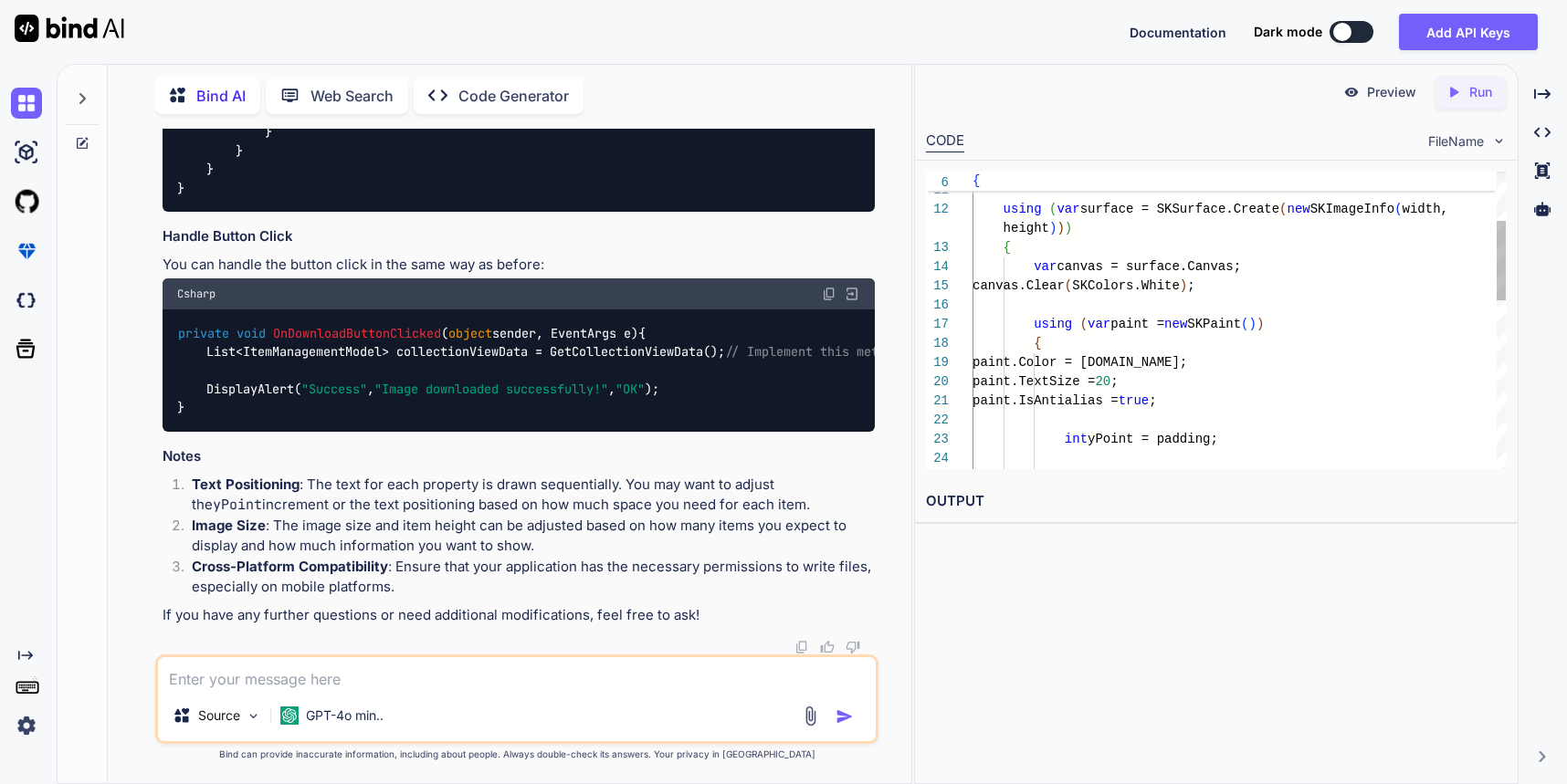
scroll to position [7343, 0]
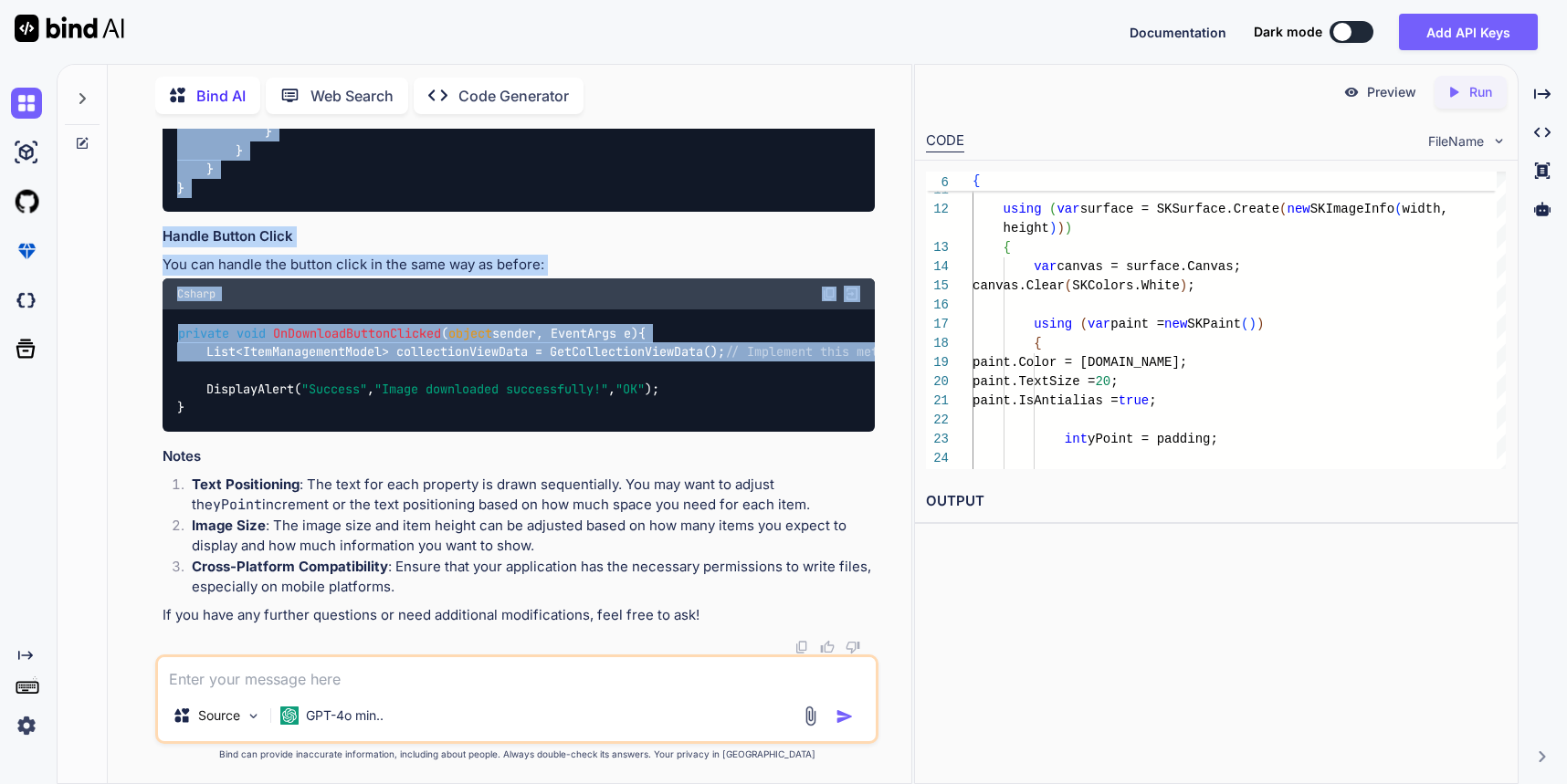
scroll to position [8078, 0]
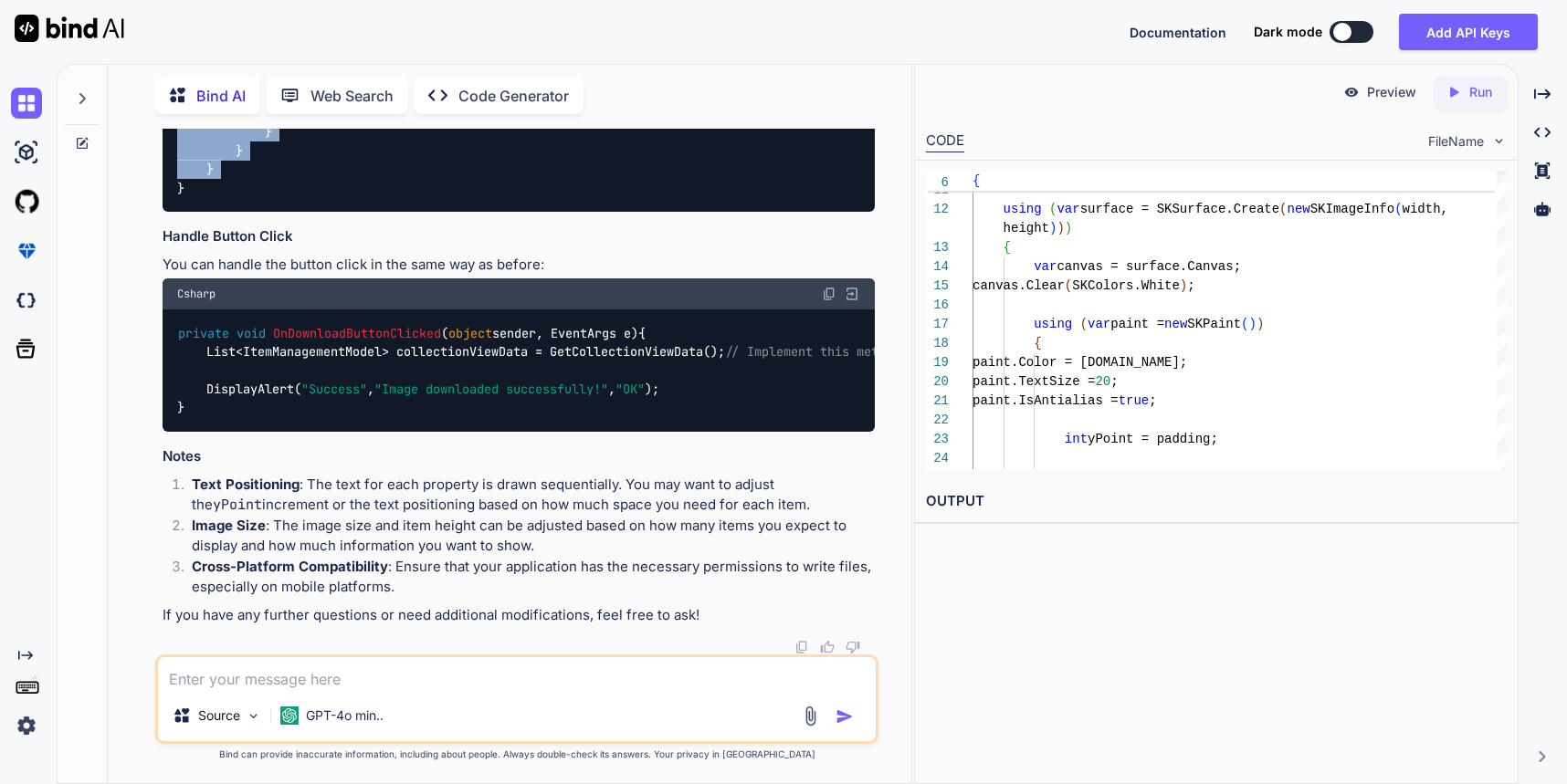
drag, startPoint x: 177, startPoint y: 315, endPoint x: 290, endPoint y: 383, distance: 131.9
click at [378, 683] on textarea at bounding box center [517, 673] width 718 height 33
type textarea "i"
type textarea "i am"
